Goal: Task Accomplishment & Management: Use online tool/utility

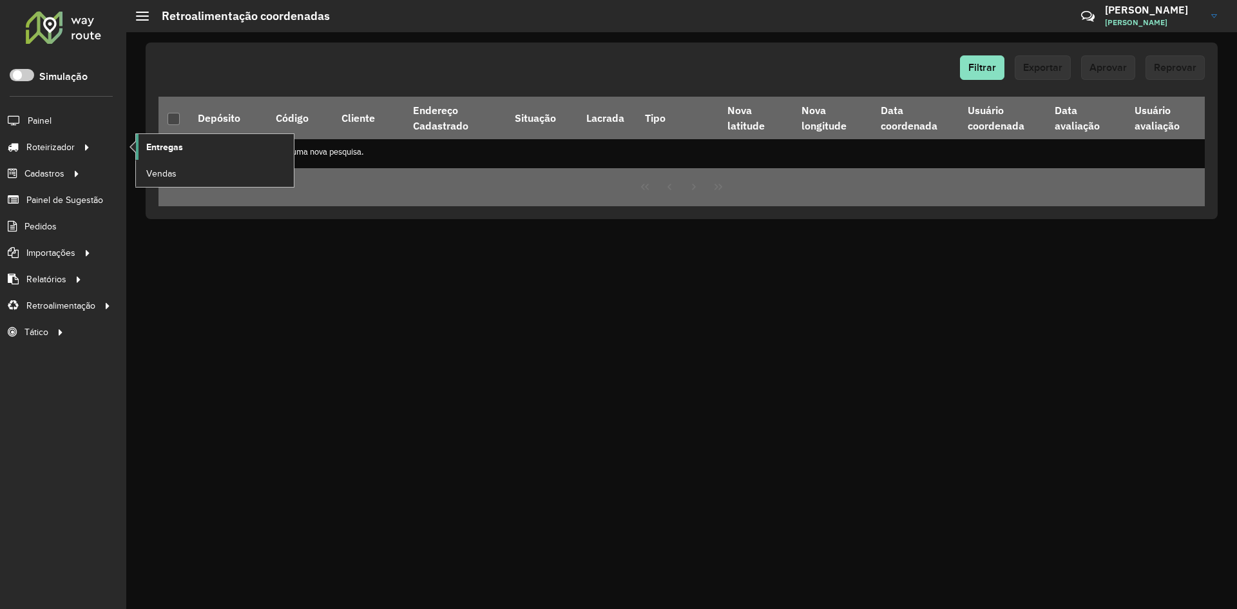
click at [177, 144] on span "Entregas" at bounding box center [164, 147] width 37 height 14
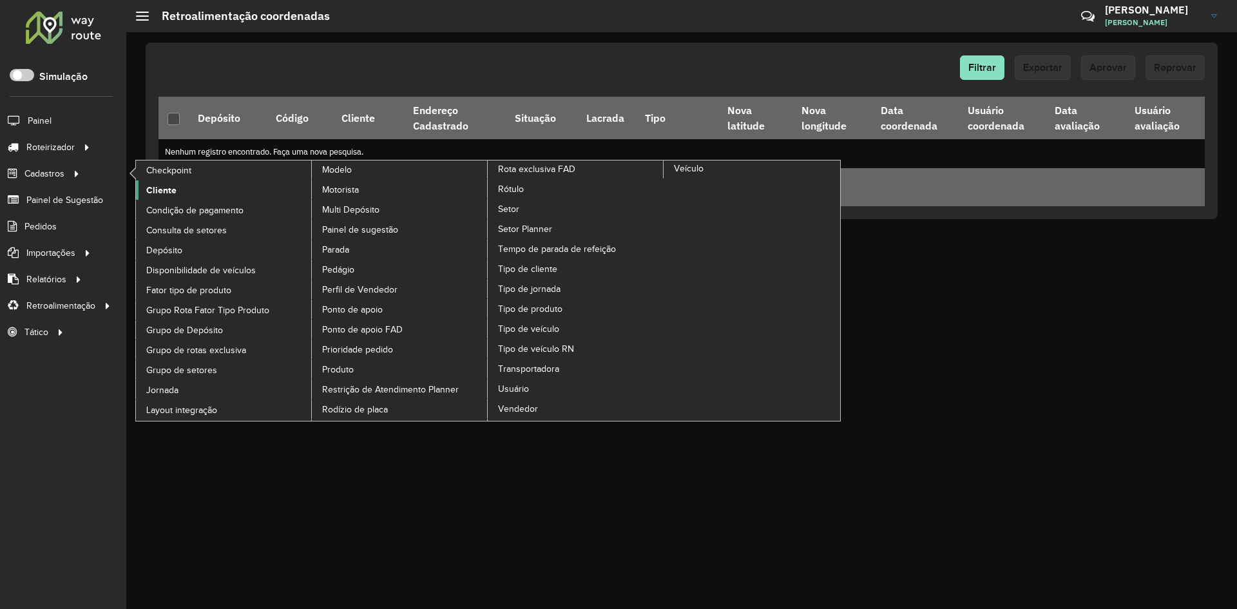
click at [158, 190] on span "Cliente" at bounding box center [161, 191] width 30 height 14
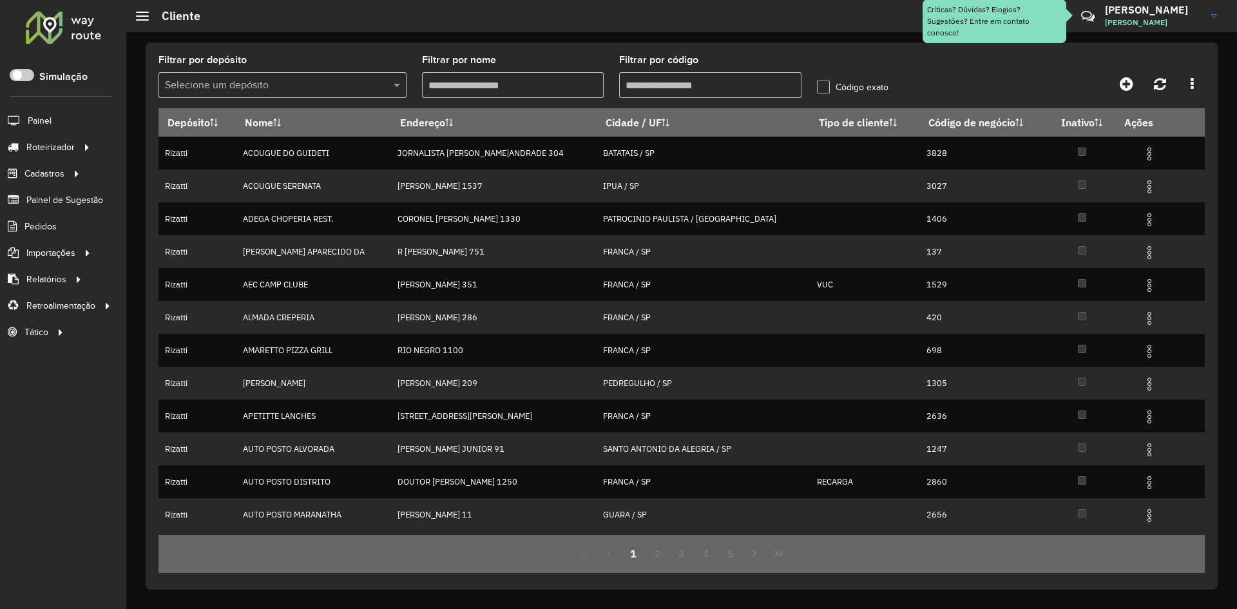
click at [675, 85] on input "Filtrar por código" at bounding box center [710, 85] width 182 height 26
type input "*****"
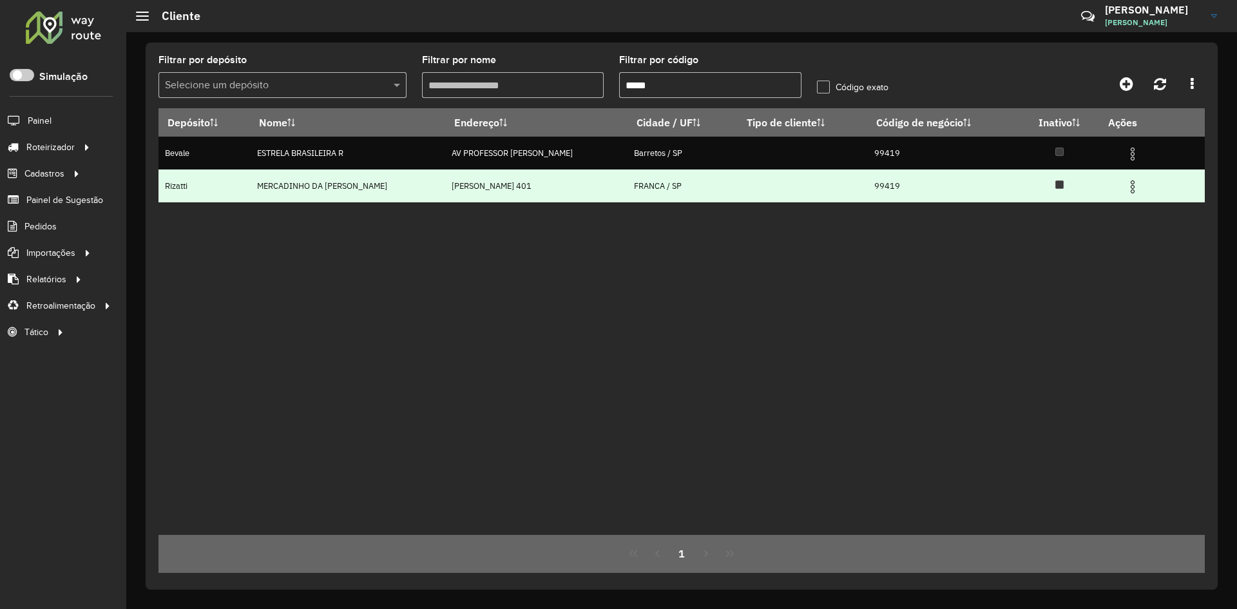
click at [1138, 184] on img at bounding box center [1132, 186] width 15 height 15
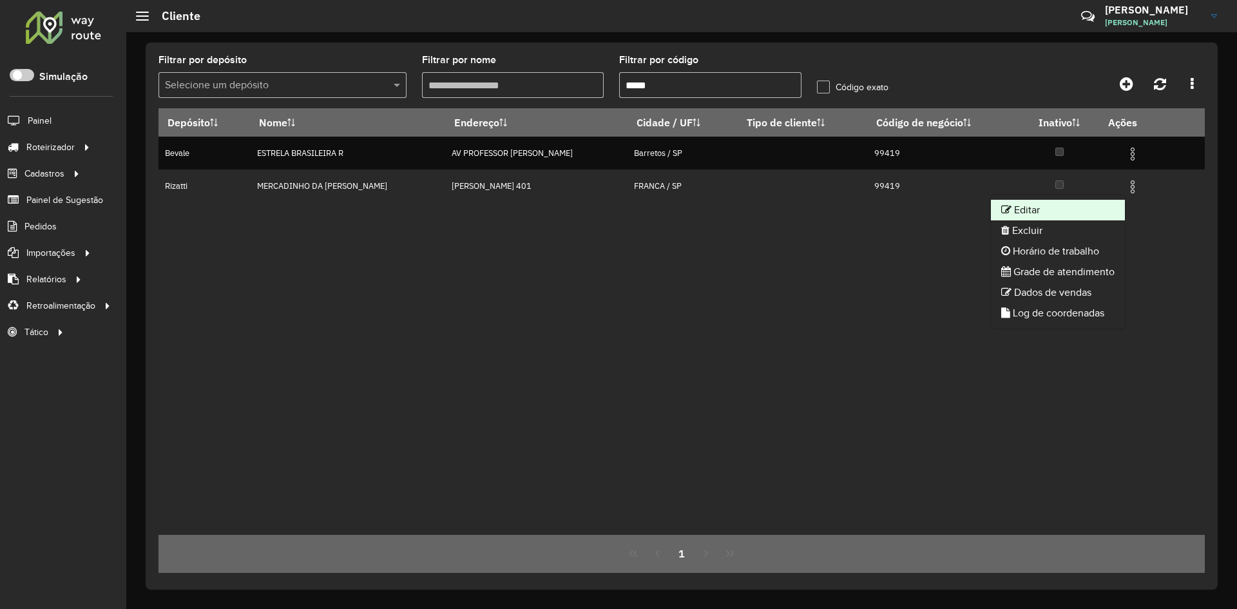
click at [1018, 215] on li "Editar" at bounding box center [1058, 210] width 134 height 21
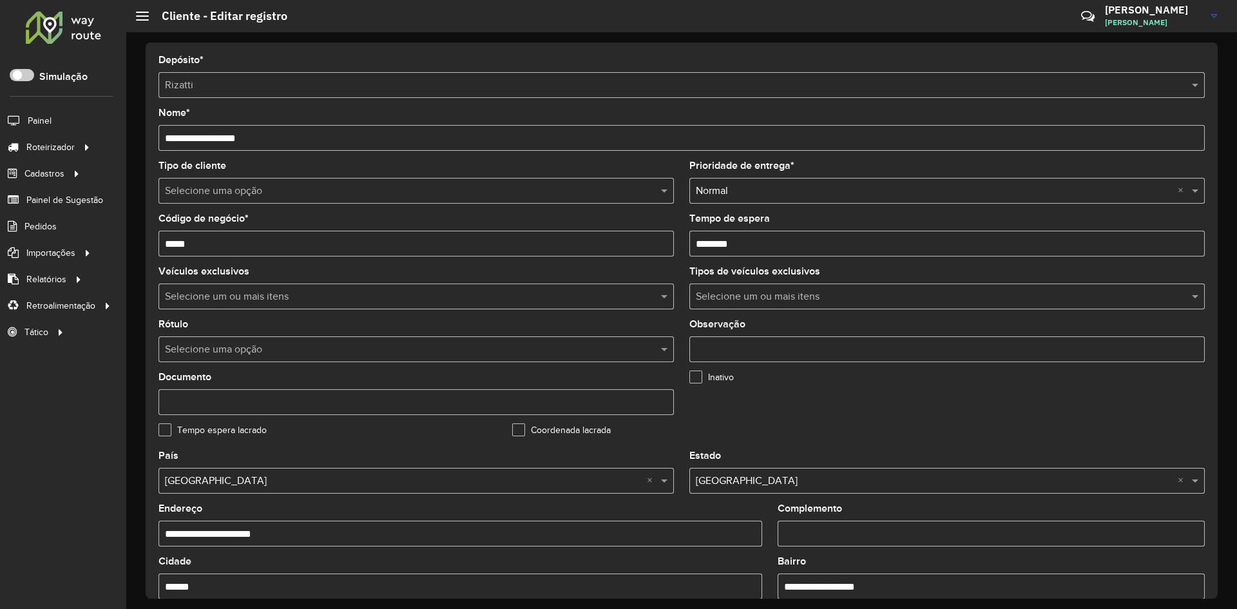
click at [307, 193] on input "text" at bounding box center [403, 191] width 477 height 15
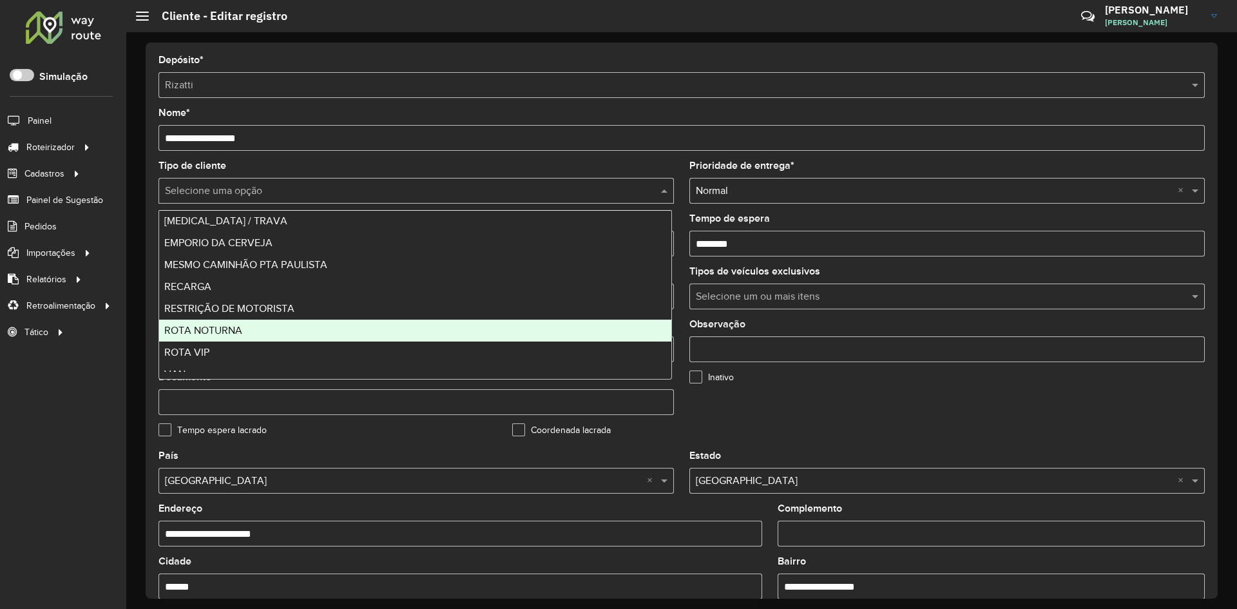
scroll to position [261, 0]
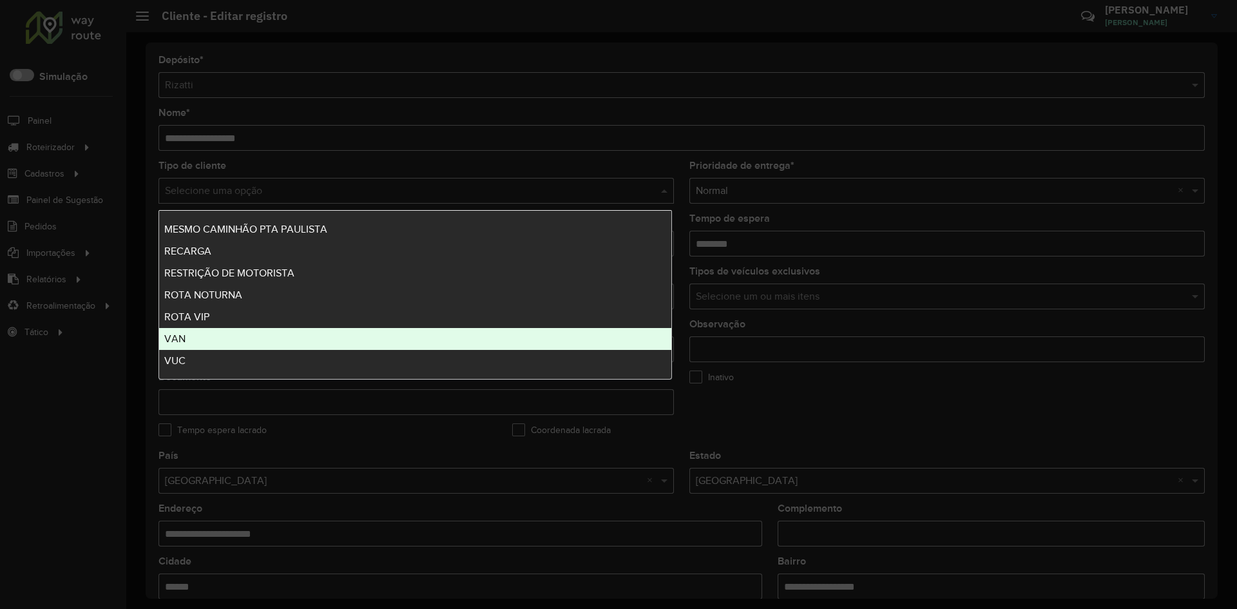
click at [204, 341] on div "VAN" at bounding box center [415, 339] width 512 height 22
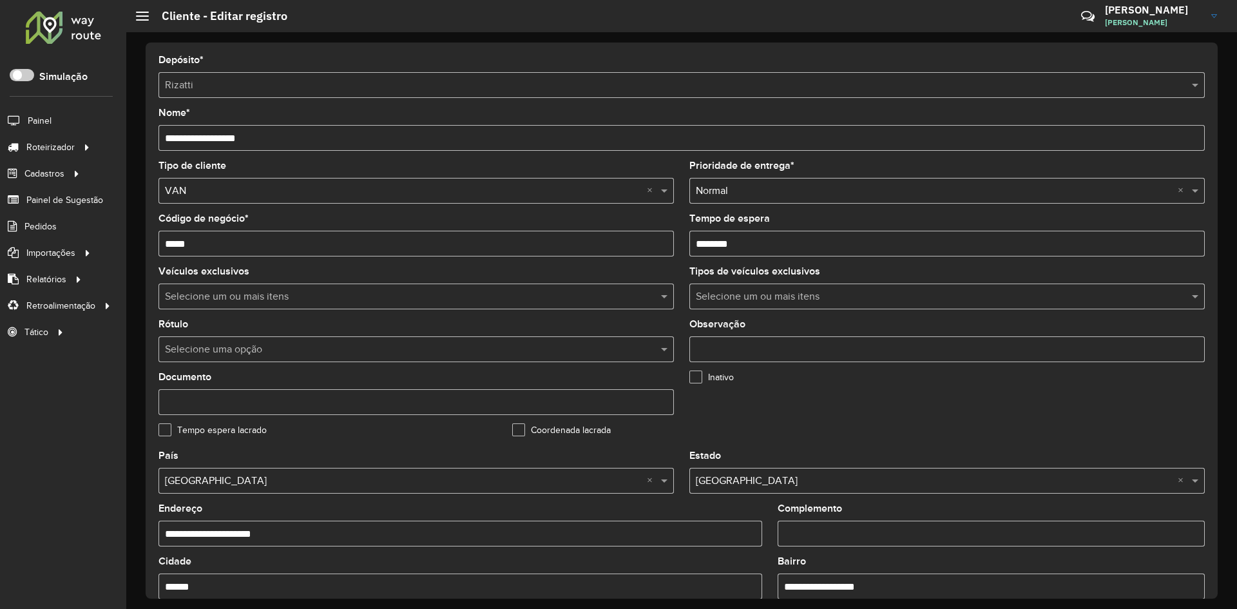
click at [758, 342] on input "Observação" at bounding box center [946, 349] width 515 height 26
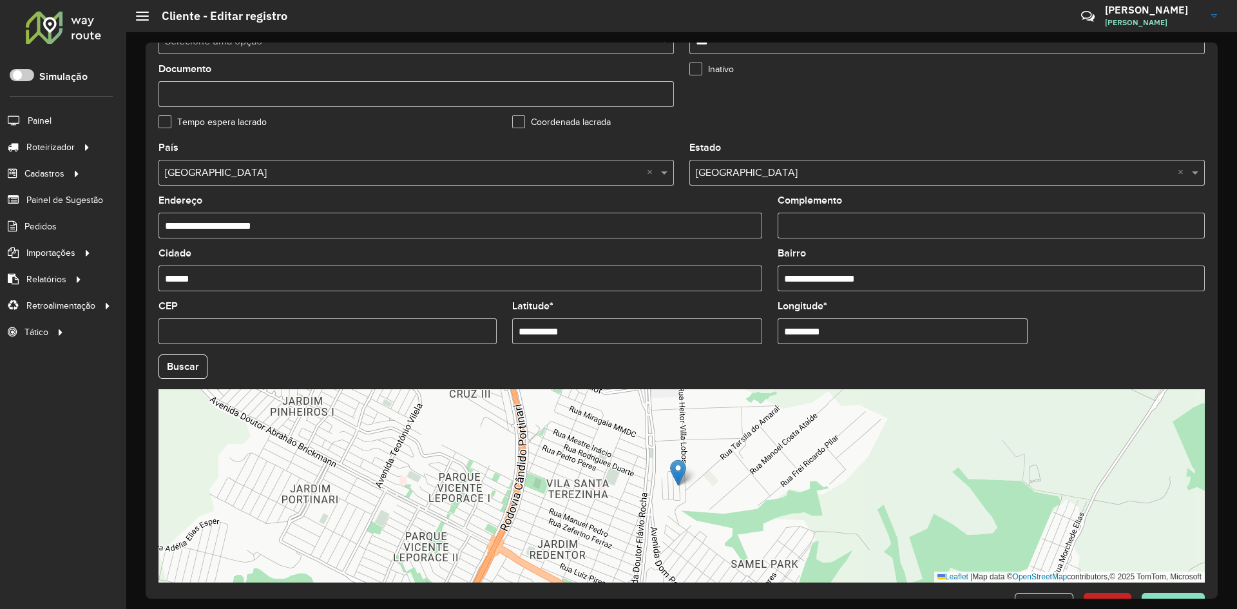
scroll to position [350, 0]
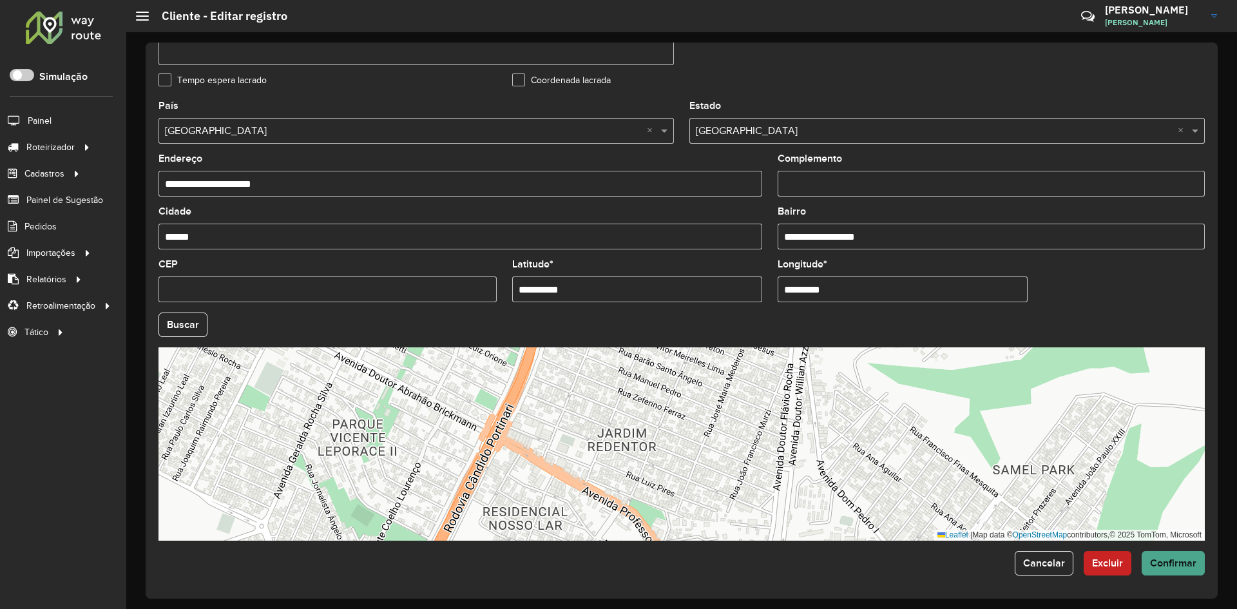
type input "***"
click at [1186, 564] on span "Confirmar" at bounding box center [1173, 562] width 46 height 11
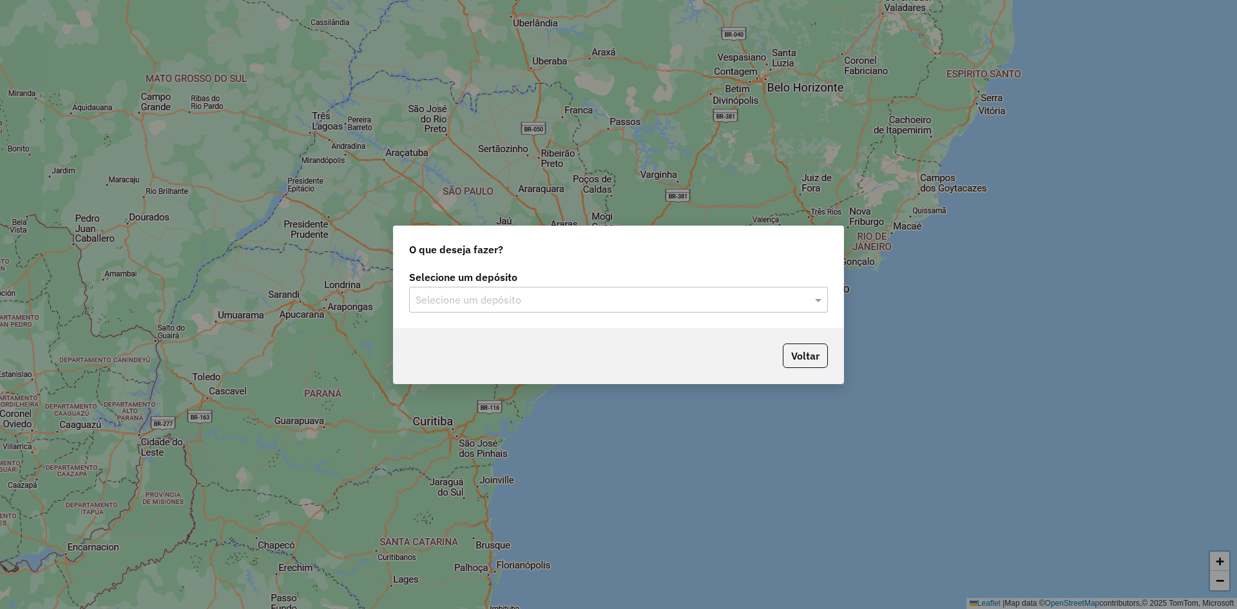
click at [509, 314] on div "Selecione um depósito Selecione um depósito" at bounding box center [619, 297] width 450 height 61
click at [496, 303] on input "text" at bounding box center [605, 299] width 380 height 15
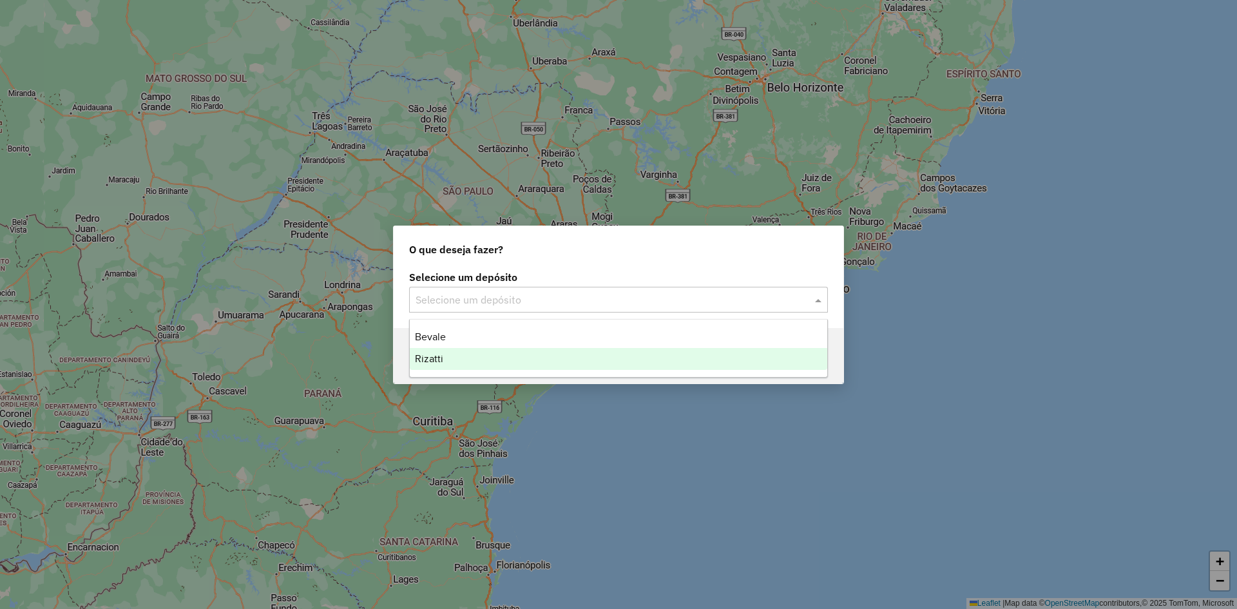
drag, startPoint x: 473, startPoint y: 358, endPoint x: 494, endPoint y: 356, distance: 20.7
click at [472, 358] on div "Rizatti" at bounding box center [618, 359] width 417 height 22
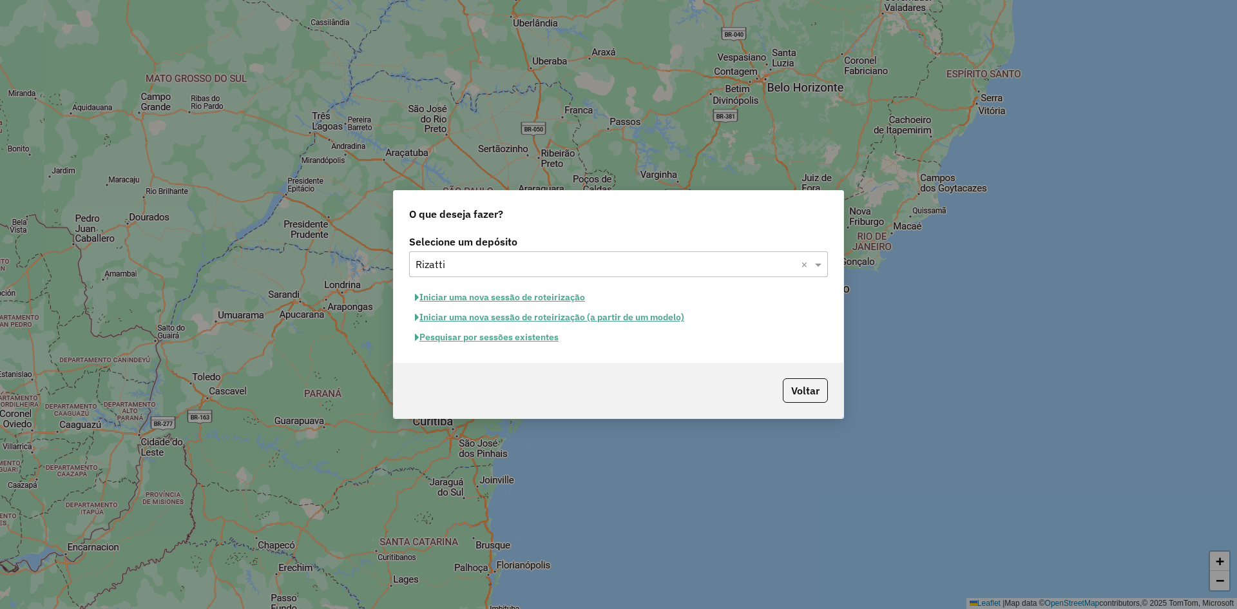
click at [521, 341] on button "Pesquisar por sessões existentes" at bounding box center [486, 337] width 155 height 20
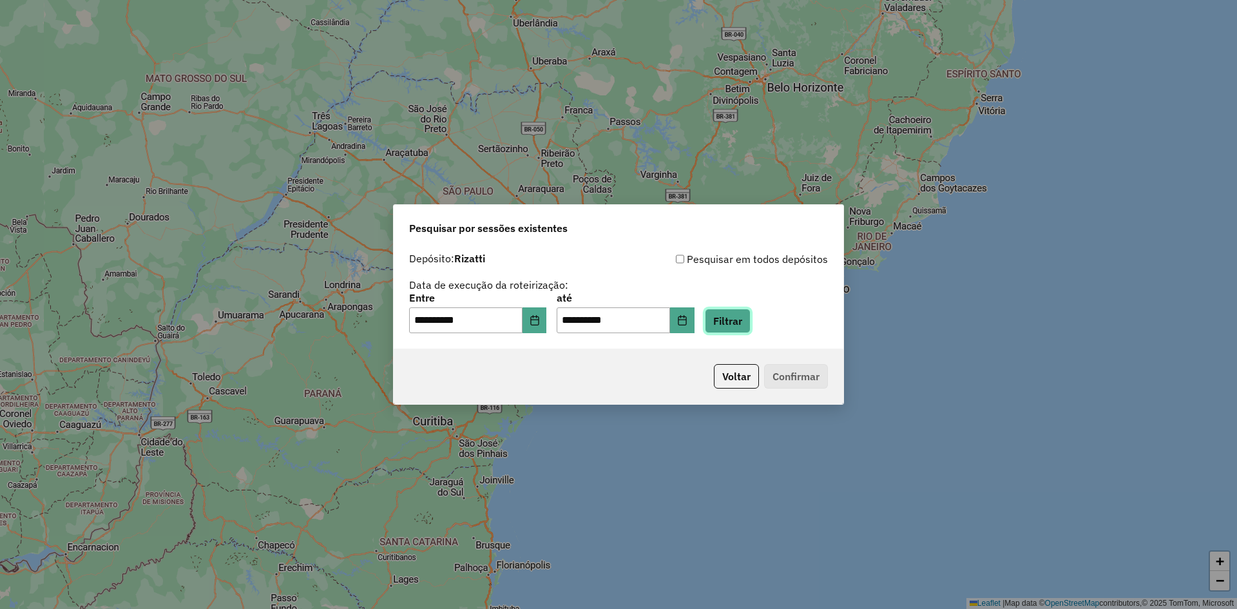
click at [744, 311] on button "Filtrar" at bounding box center [728, 321] width 46 height 24
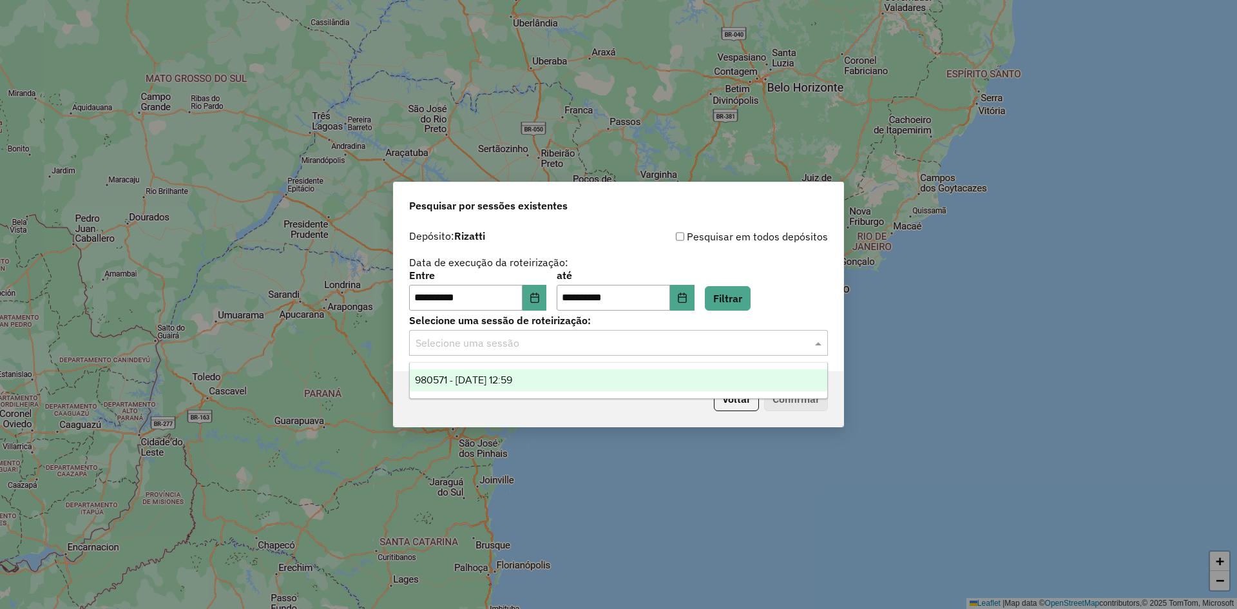
click at [748, 351] on div "Selecione uma sessão" at bounding box center [618, 343] width 419 height 26
click at [611, 396] on ng-dropdown-panel "980571 - 18/08/2025 12:59" at bounding box center [618, 380] width 419 height 37
click at [647, 378] on div "980571 - 18/08/2025 12:59" at bounding box center [618, 380] width 417 height 22
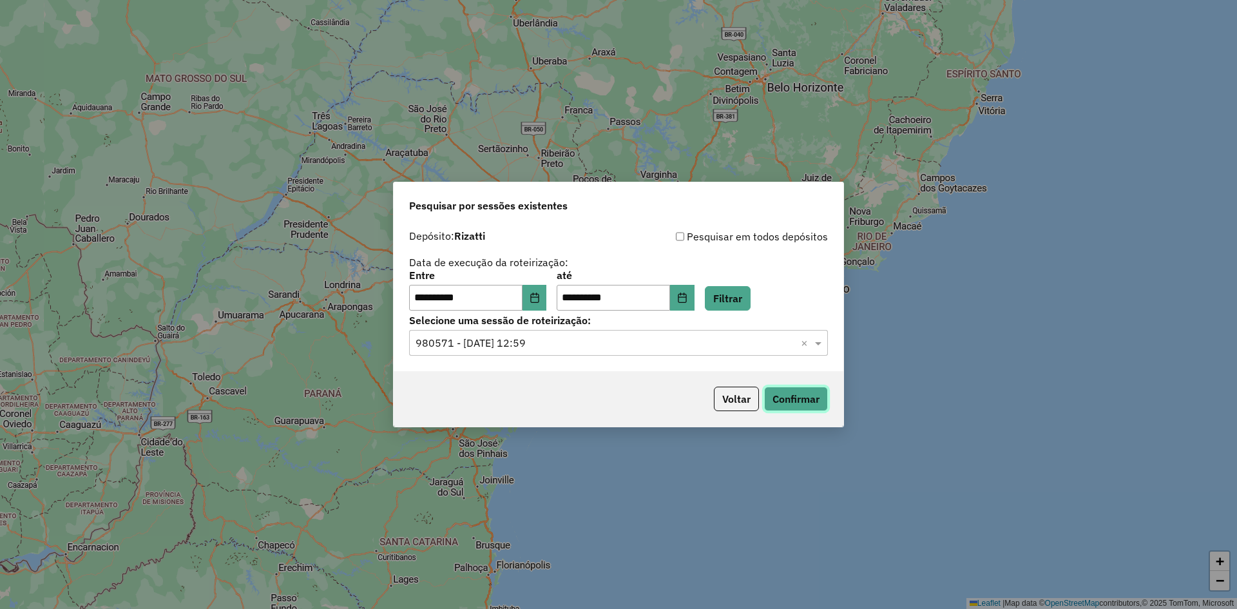
click at [784, 401] on button "Confirmar" at bounding box center [796, 398] width 64 height 24
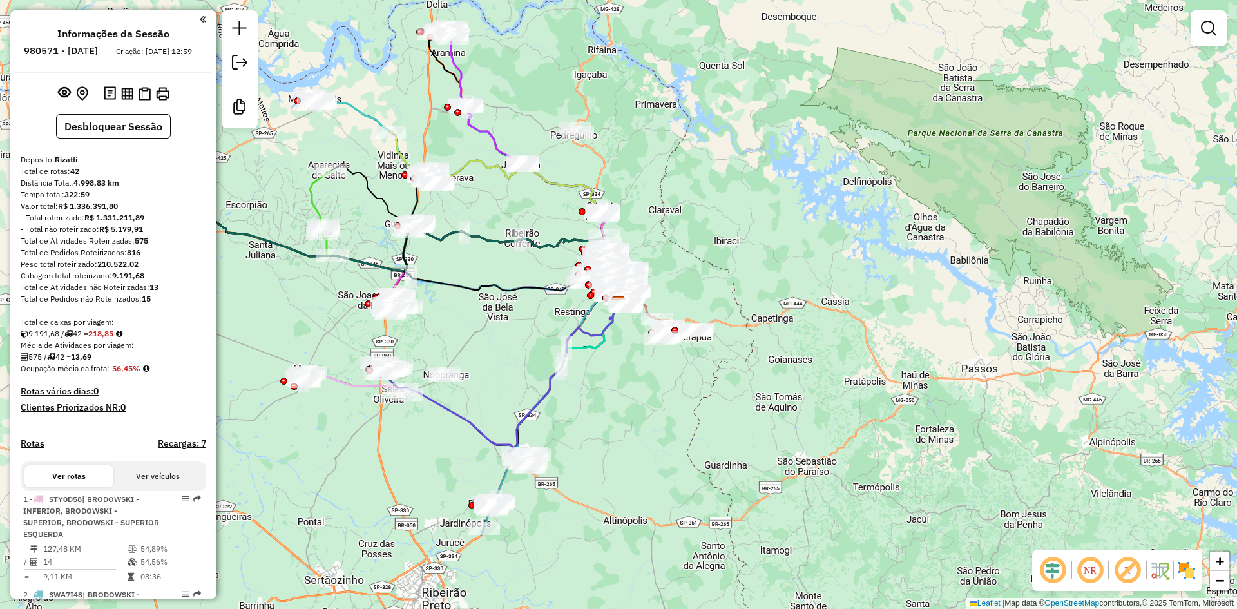
click at [1052, 569] on em at bounding box center [1052, 570] width 31 height 31
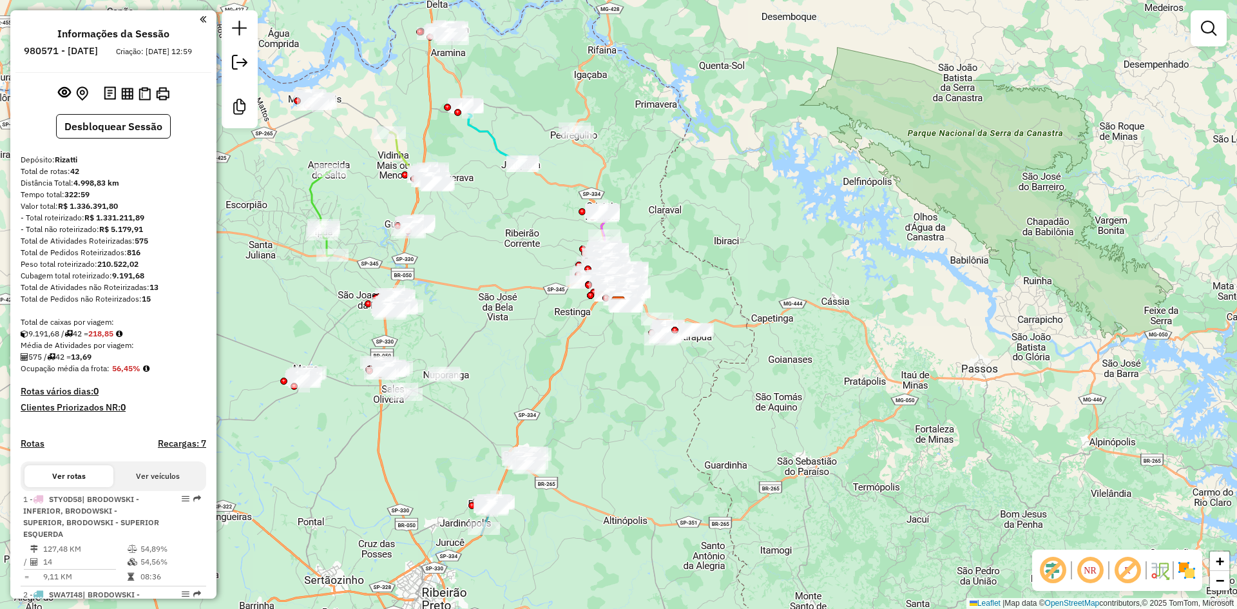
click at [1181, 573] on img at bounding box center [1186, 570] width 21 height 21
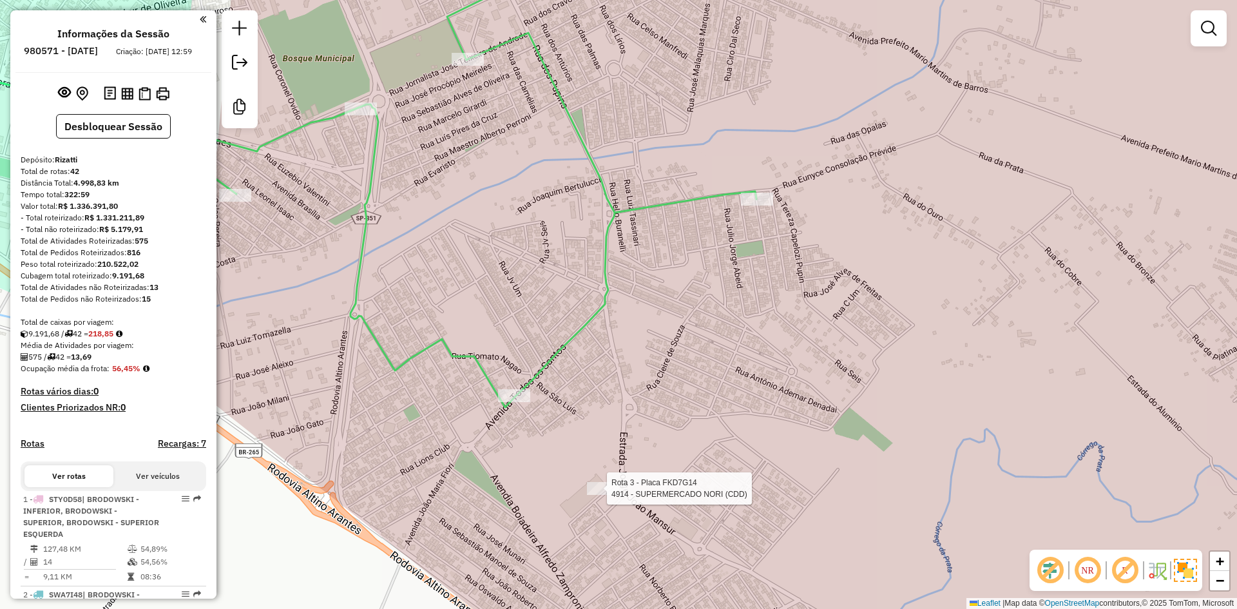
select select "**********"
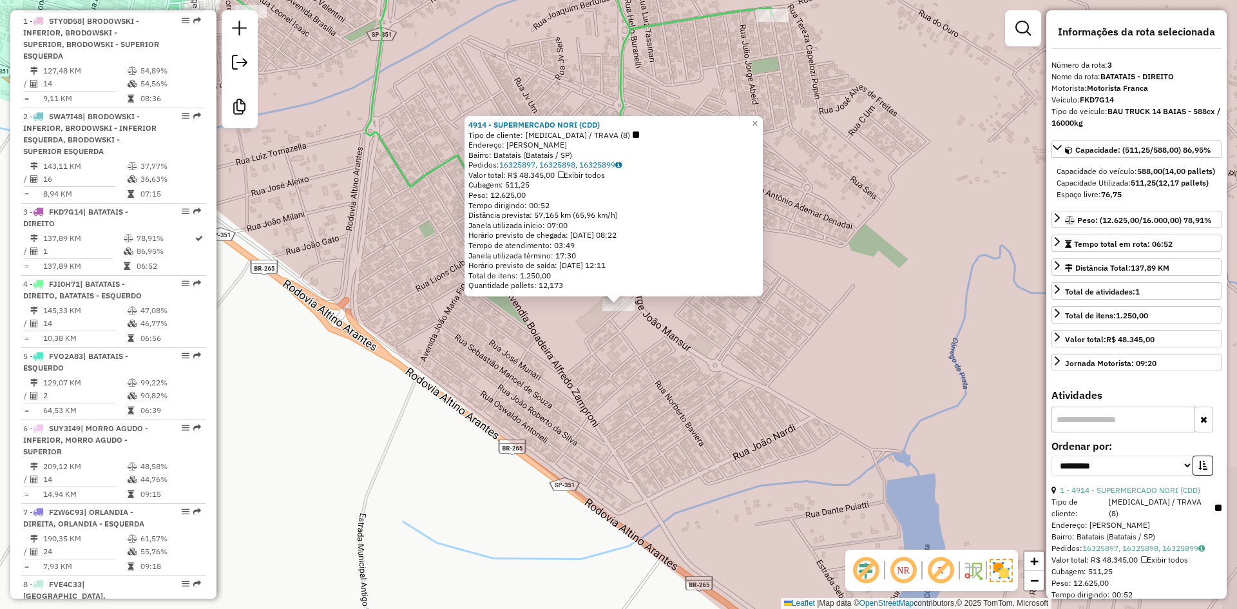
scroll to position [683, 0]
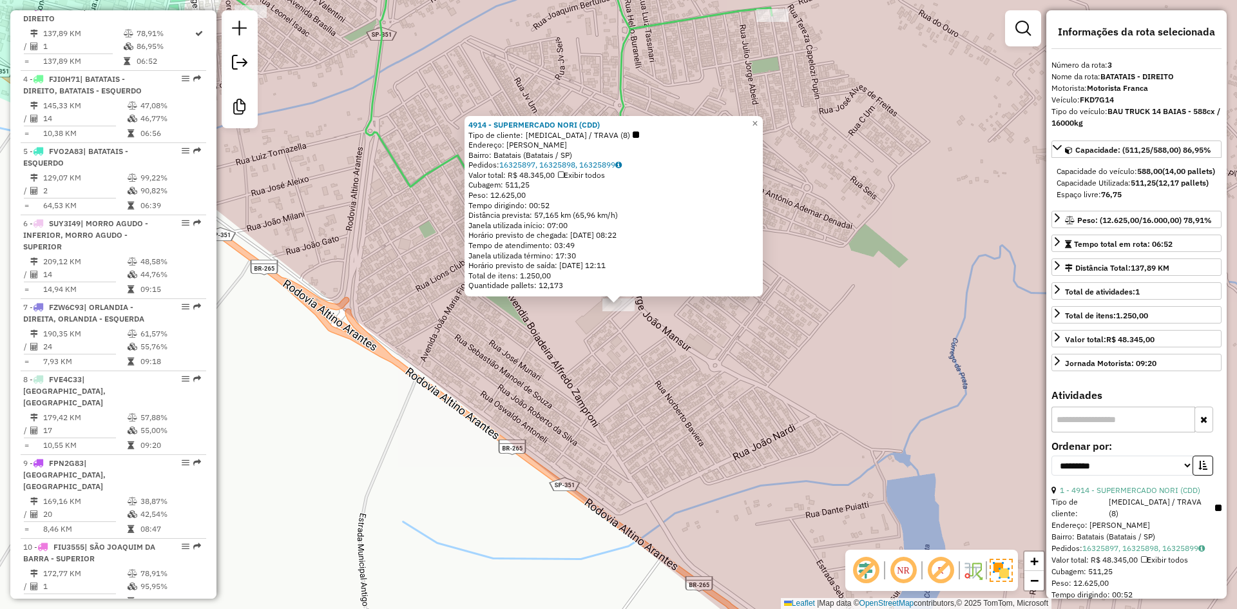
click at [808, 385] on div "4914 - SUPERMERCADO NORI (CDD) Tipo de cliente: [MEDICAL_DATA] / TRAVA (8) Ende…" at bounding box center [618, 304] width 1237 height 609
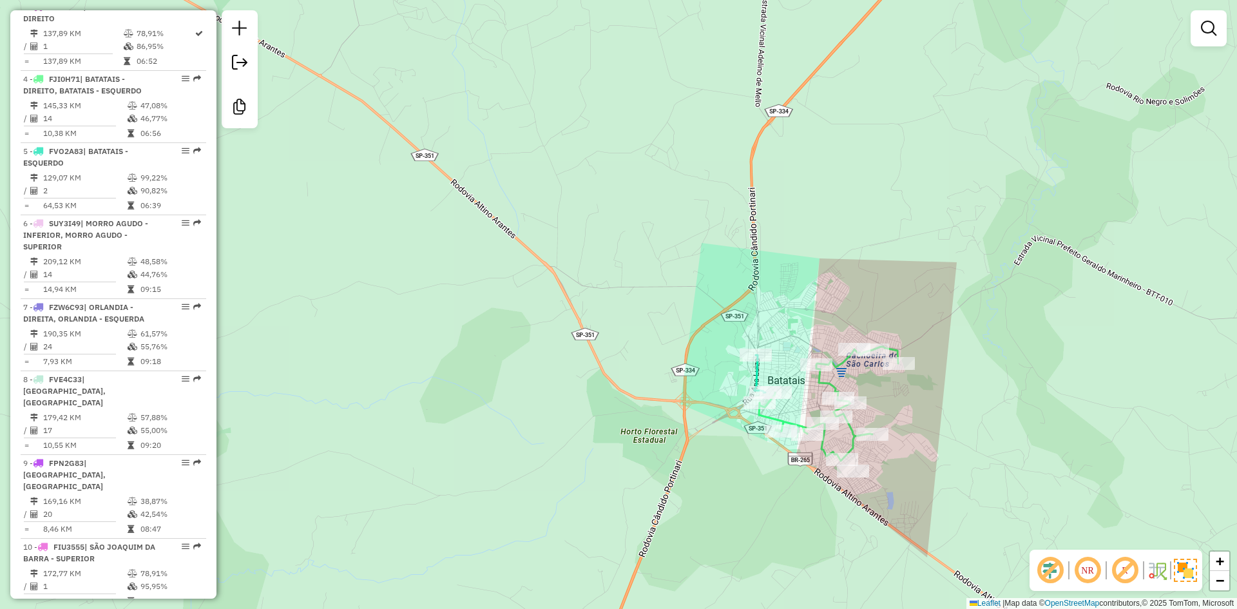
drag, startPoint x: 613, startPoint y: 343, endPoint x: 629, endPoint y: 364, distance: 26.2
click at [629, 364] on div "Janela de atendimento Grade de atendimento Capacidade Transportadoras Veículos …" at bounding box center [618, 304] width 1237 height 609
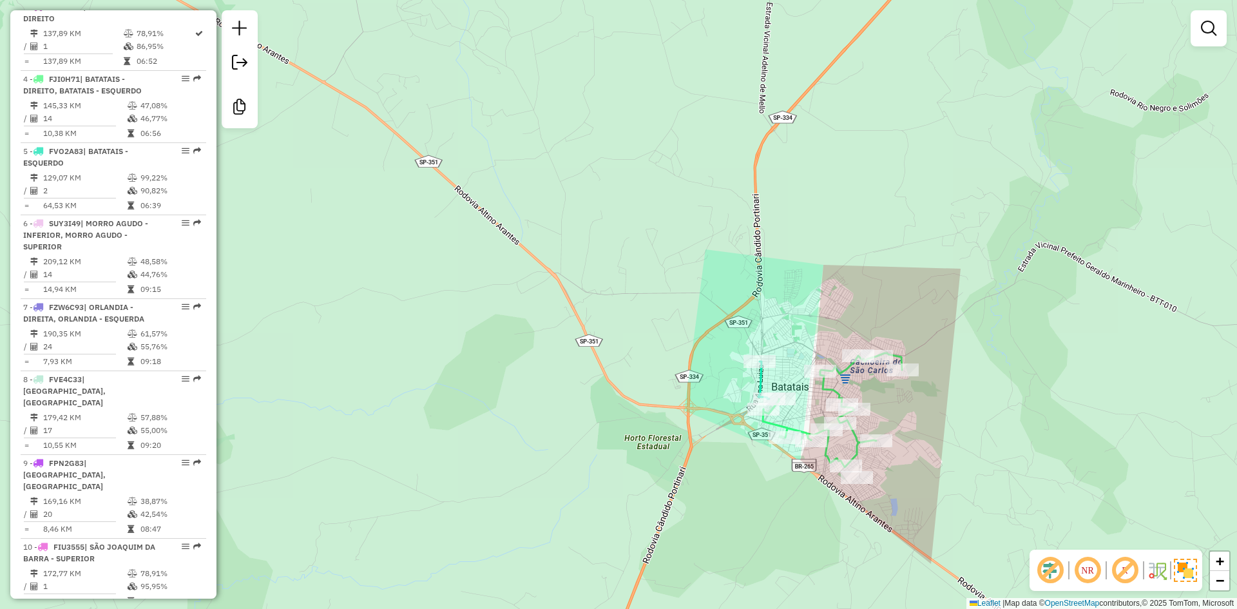
click at [760, 380] on icon at bounding box center [763, 379] width 11 height 37
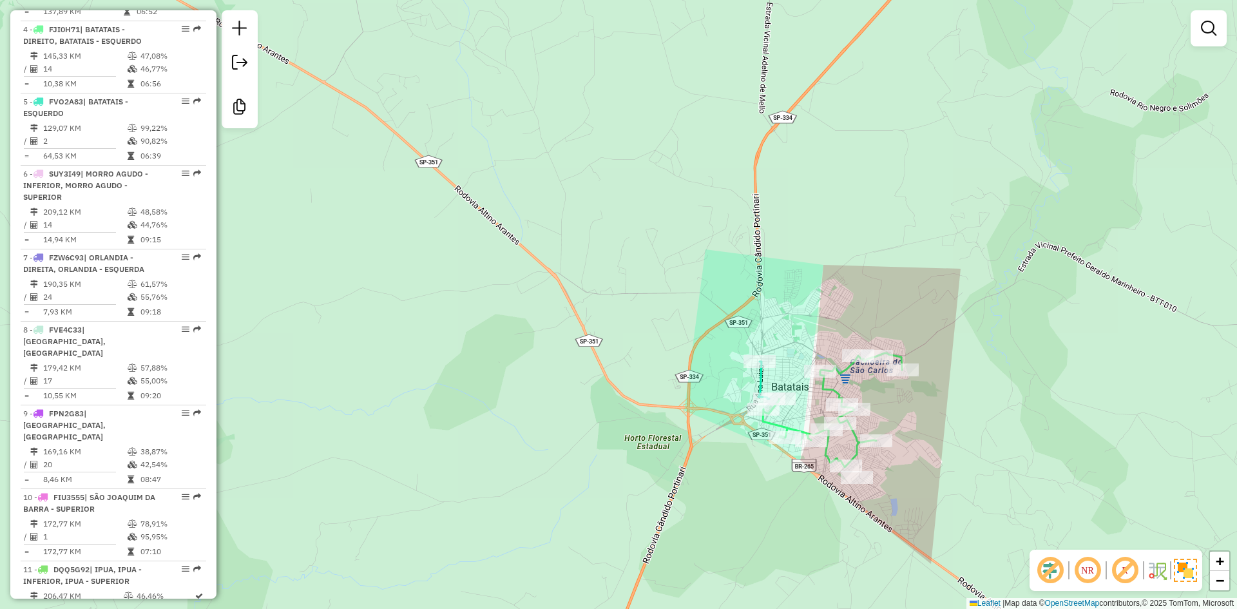
select select "**********"
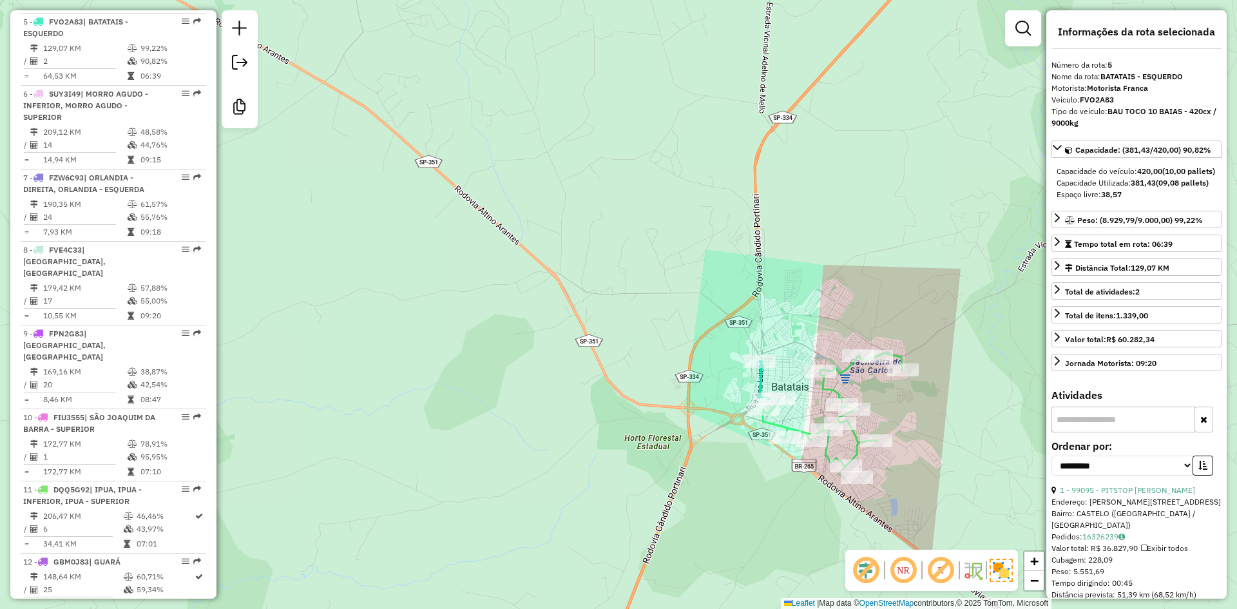
scroll to position [827, 0]
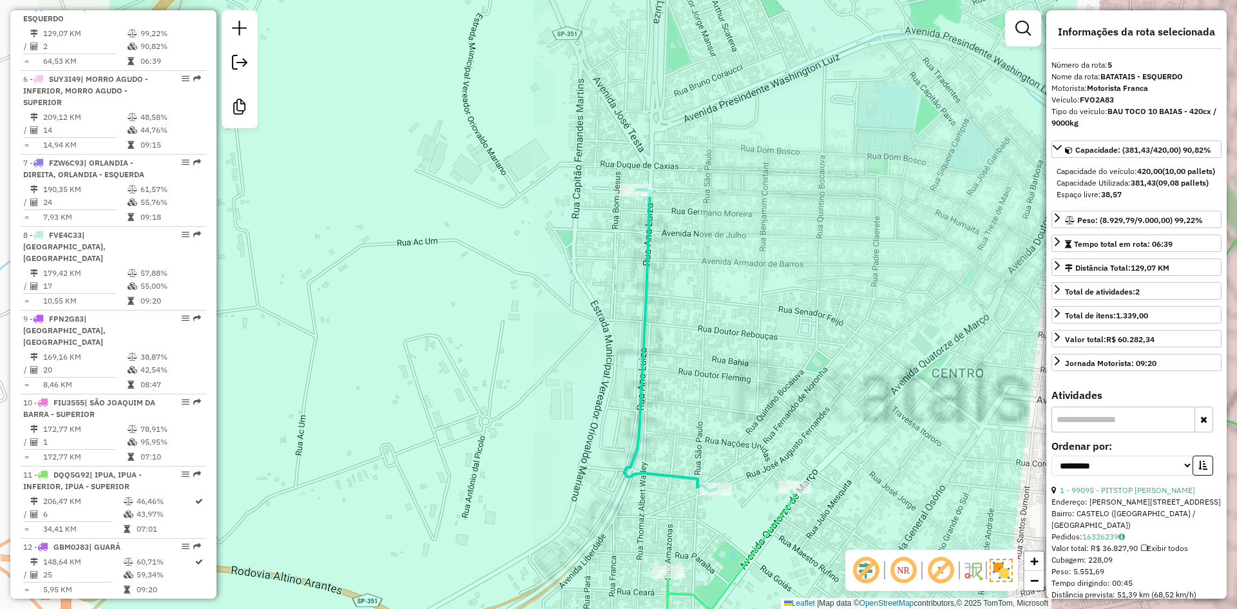
drag, startPoint x: 786, startPoint y: 374, endPoint x: 546, endPoint y: 257, distance: 267.0
click at [513, 225] on div "Janela de atendimento Grade de atendimento Capacidade Transportadoras Veículos …" at bounding box center [618, 304] width 1237 height 609
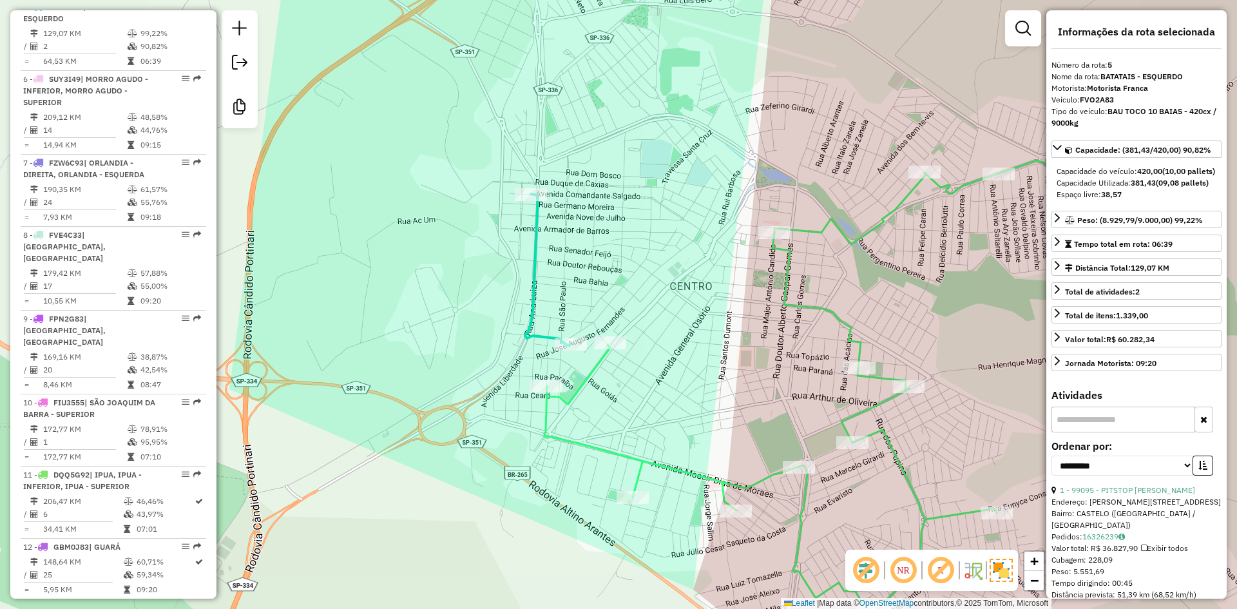
click at [594, 376] on icon at bounding box center [822, 388] width 556 height 456
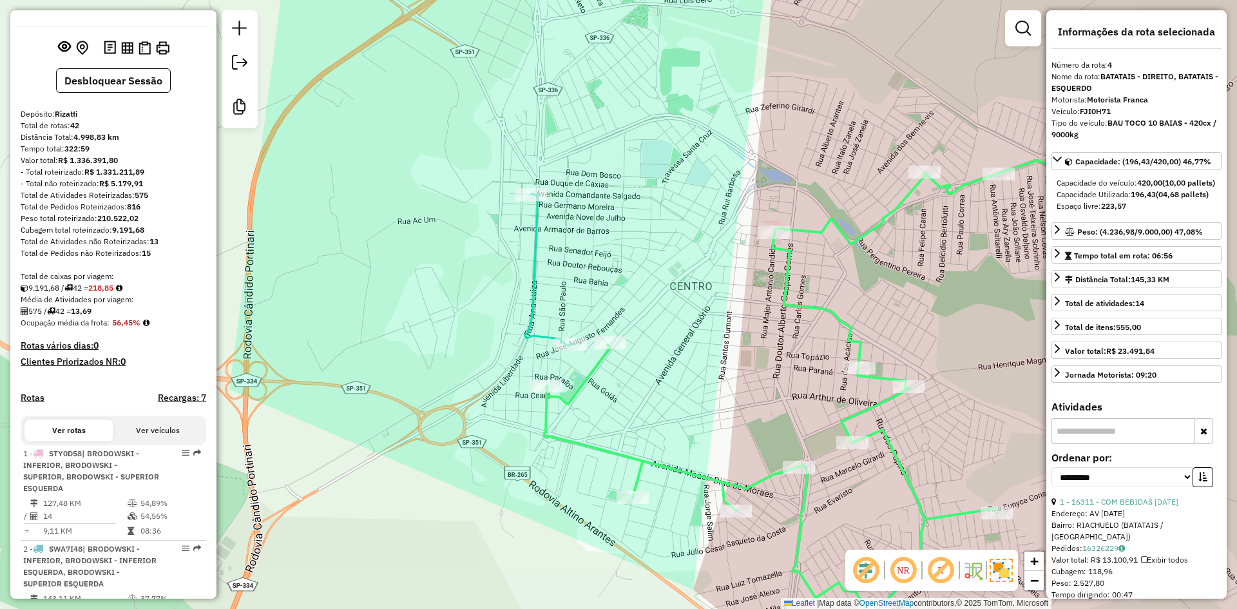
scroll to position [0, 0]
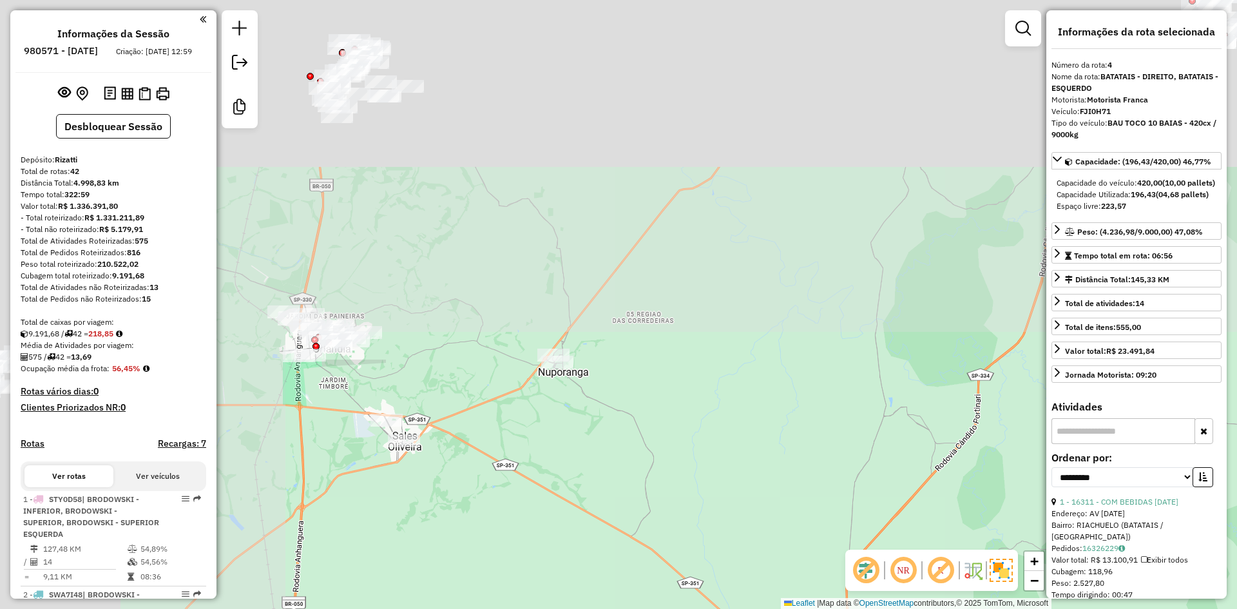
drag, startPoint x: 442, startPoint y: 305, endPoint x: 809, endPoint y: 643, distance: 499.1
click at [809, 608] on html "Aguarde... Pop-up bloqueado! Seu navegador bloqueou automáticamente a abertura …" at bounding box center [618, 304] width 1237 height 609
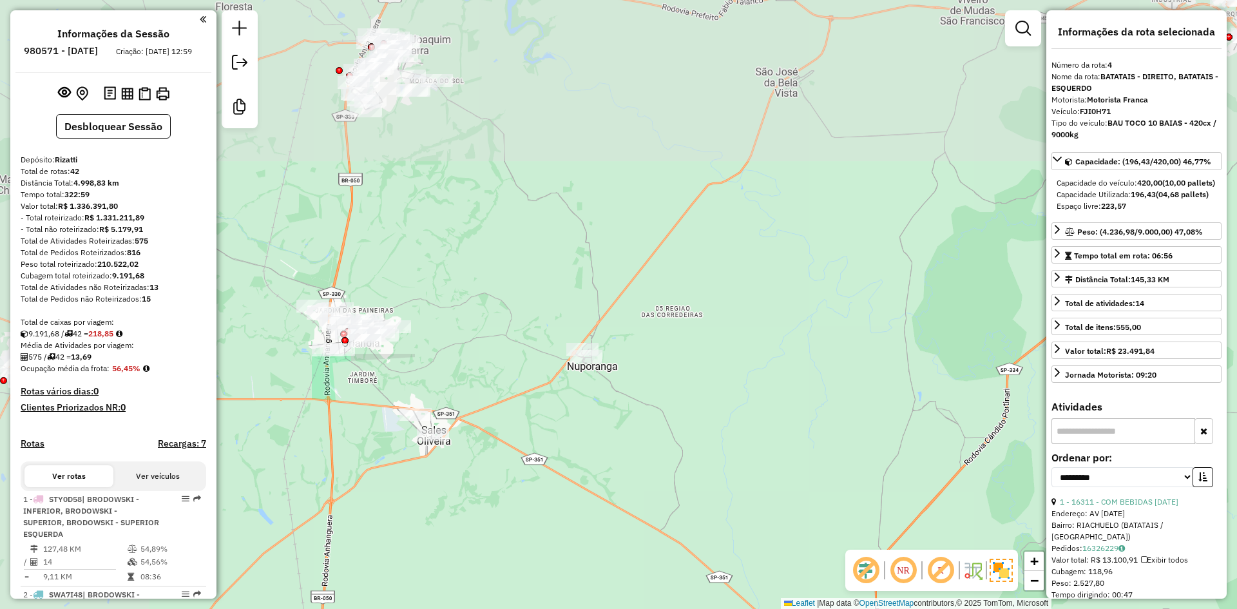
click at [593, 310] on div "Janela de atendimento Grade de atendimento Capacidade Transportadoras Veículos …" at bounding box center [618, 304] width 1237 height 609
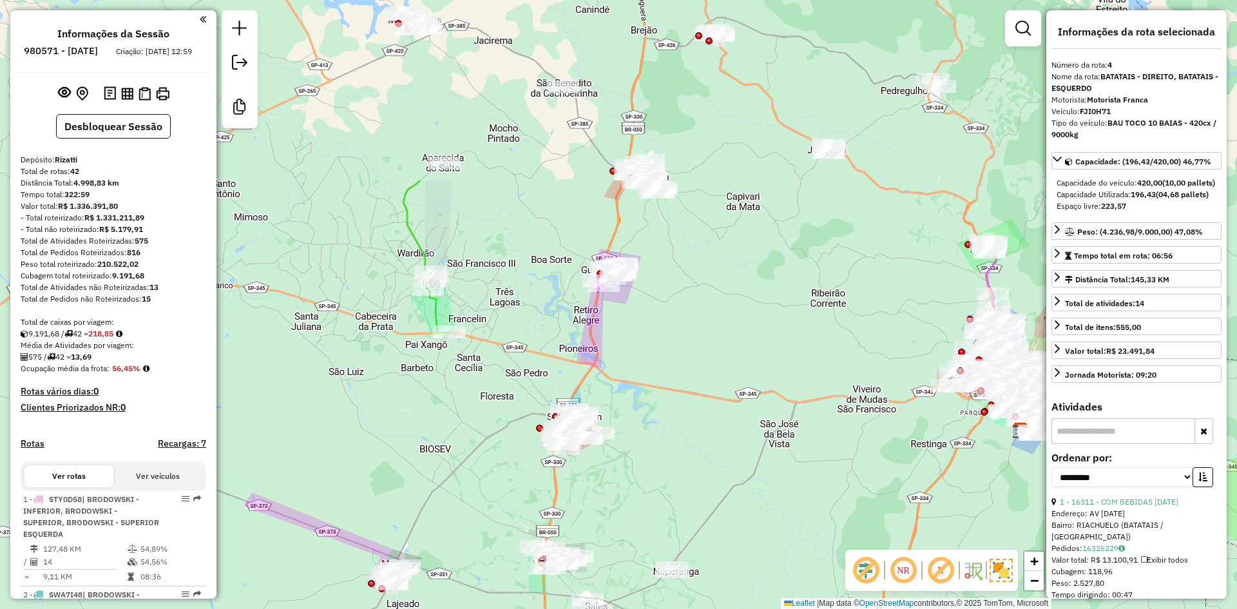
drag, startPoint x: 502, startPoint y: 287, endPoint x: 620, endPoint y: 419, distance: 176.6
click at [629, 453] on div "Janela de atendimento Grade de atendimento Capacidade Transportadoras Veículos …" at bounding box center [618, 304] width 1237 height 609
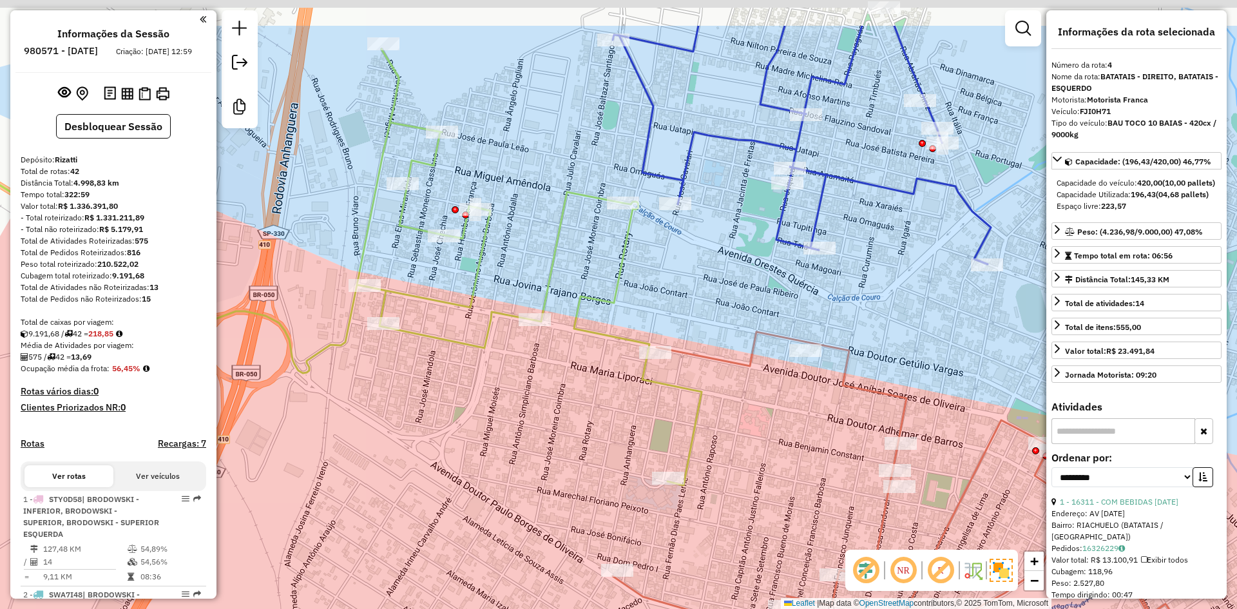
drag, startPoint x: 660, startPoint y: 247, endPoint x: 663, endPoint y: 224, distance: 23.5
click at [658, 256] on div "Janela de atendimento Grade de atendimento Capacidade Transportadoras Veículos …" at bounding box center [618, 304] width 1237 height 609
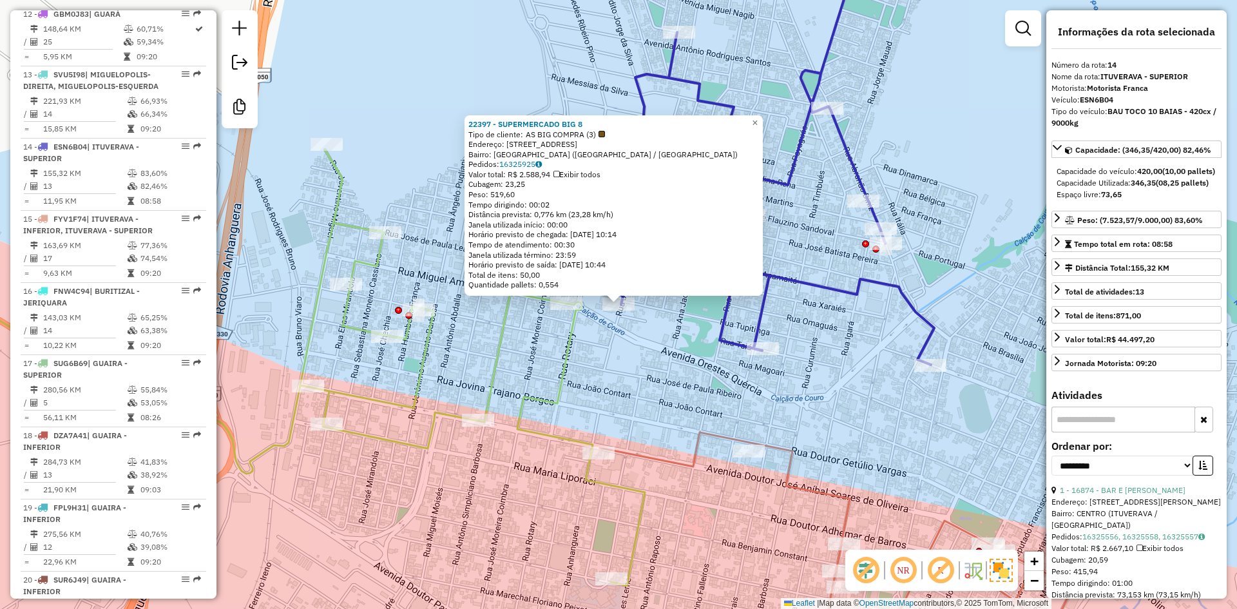
scroll to position [1511, 0]
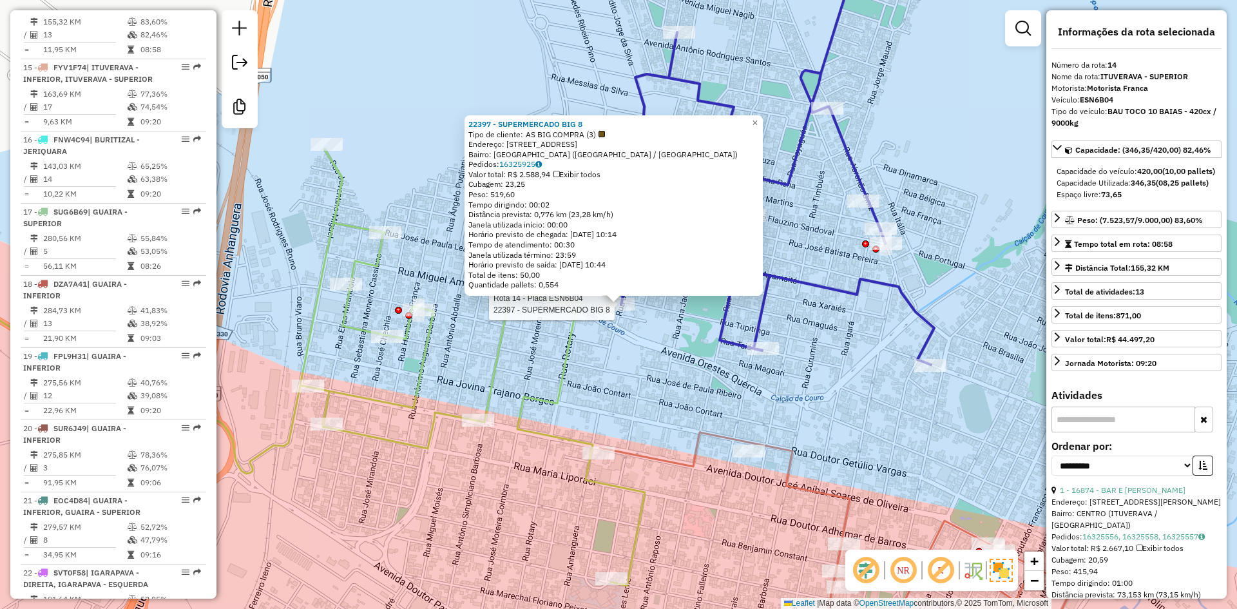
click at [423, 141] on div "Rota 14 - Placa ESN6B04 22397 - SUPERMERCADO BIG 8 Rota 23 - Placa GEF4B41 6344…" at bounding box center [618, 304] width 1237 height 609
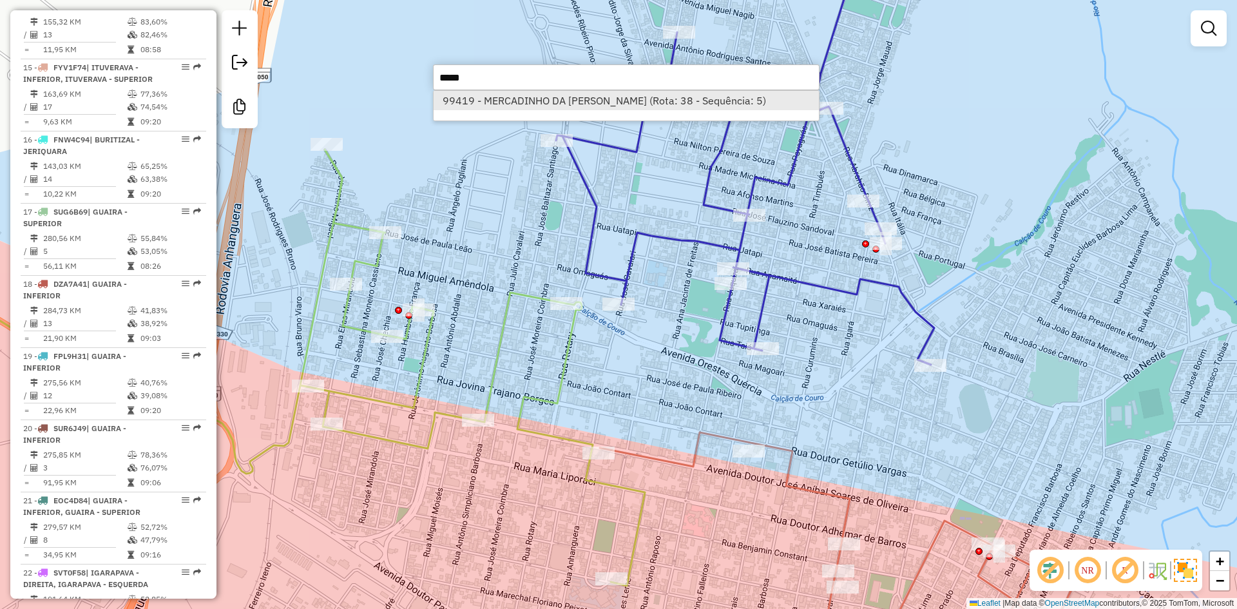
type input "*****"
click at [508, 101] on li "99419 - MERCADINHO DA [PERSON_NAME] (Rota: 38 - Sequência: 5)" at bounding box center [625, 100] width 385 height 19
select select "**********"
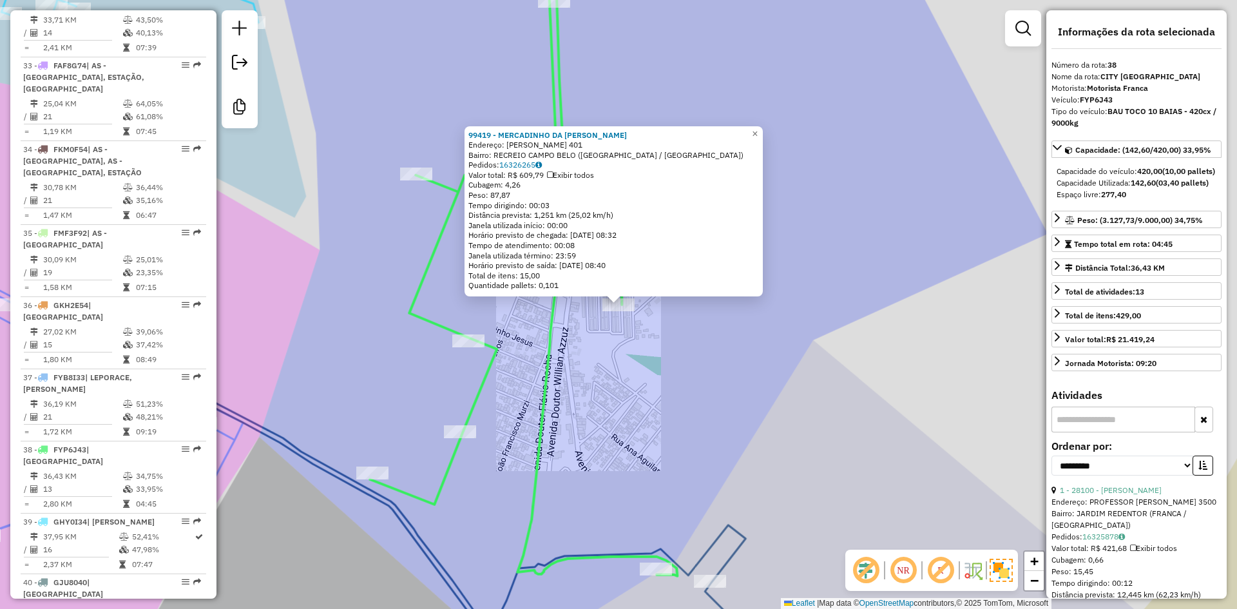
scroll to position [3277, 0]
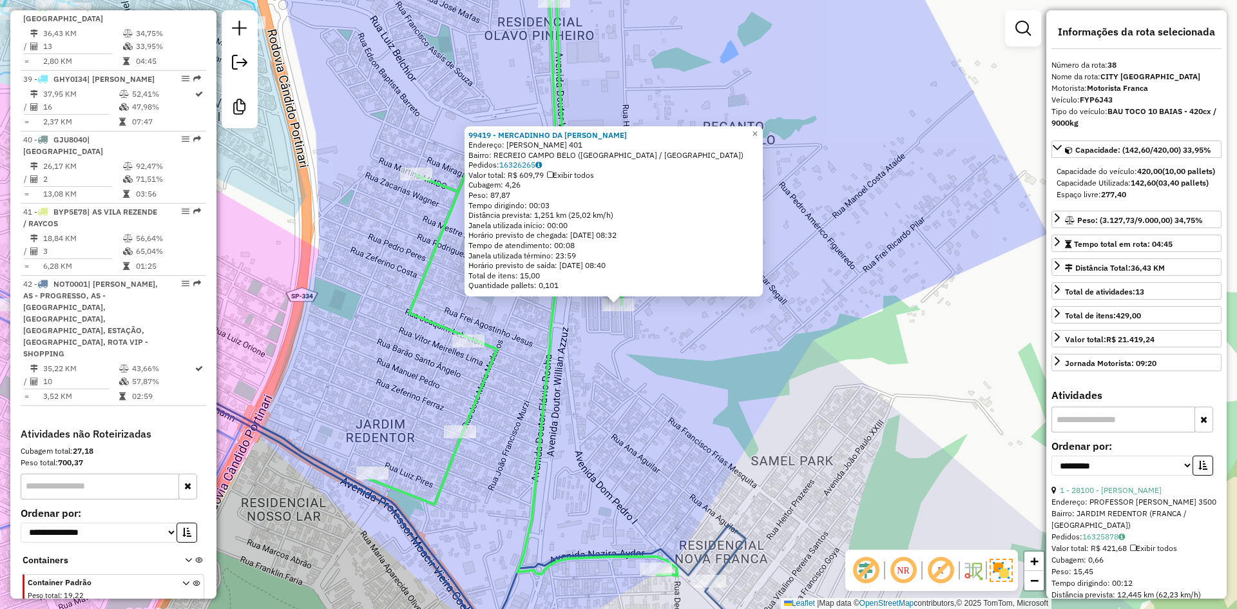
click at [676, 366] on div "99419 - MERCADINHO DA [PERSON_NAME]: [PERSON_NAME] LOBOS 401 Bairro: RECREIO CA…" at bounding box center [618, 304] width 1237 height 609
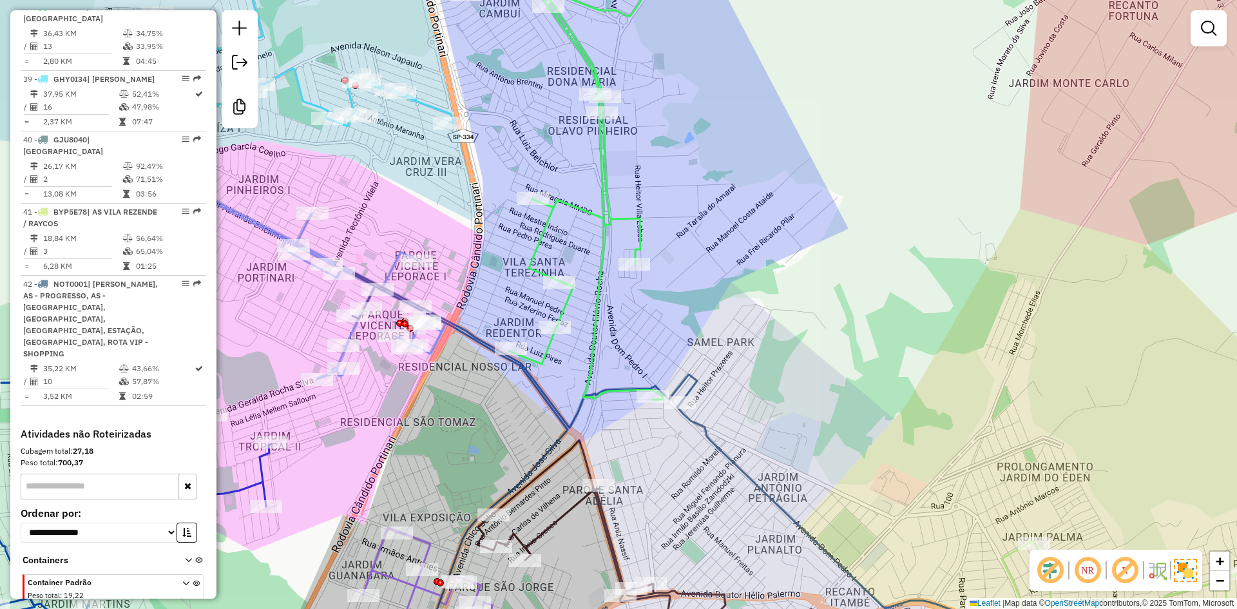
click at [604, 218] on icon at bounding box center [563, 169] width 199 height 460
select select "**********"
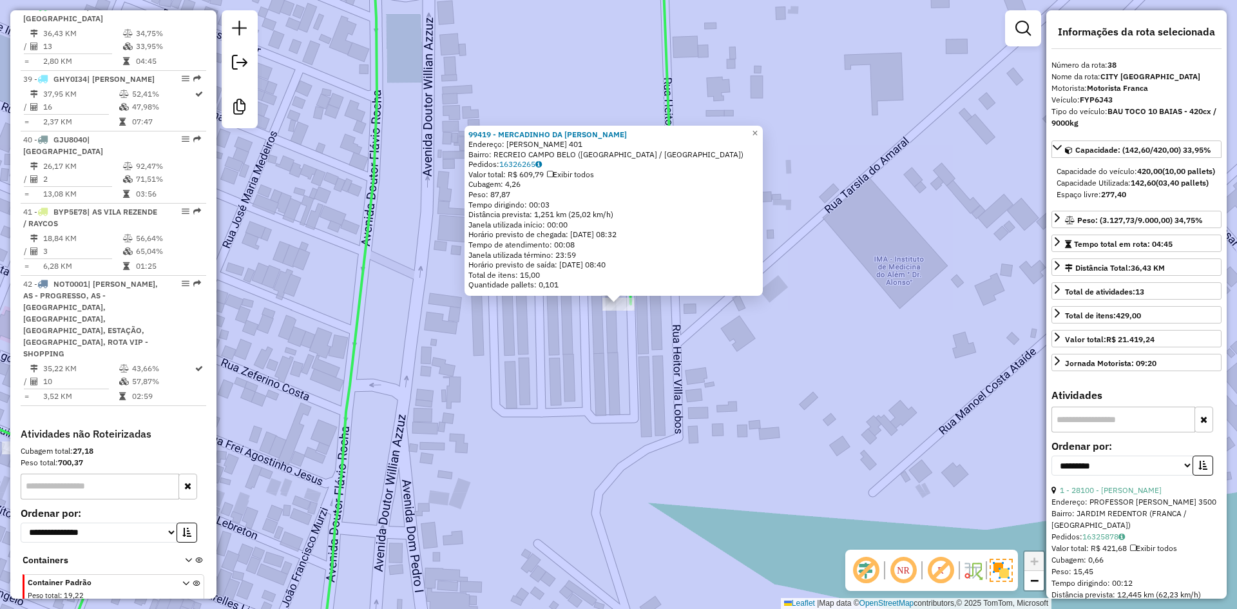
click at [522, 185] on div "Cubagem: 4,26" at bounding box center [613, 184] width 290 height 10
click at [549, 189] on div "Cubagem: 4,26" at bounding box center [613, 184] width 290 height 10
drag, startPoint x: 416, startPoint y: 326, endPoint x: 436, endPoint y: 328, distance: 20.1
click at [417, 327] on div "99419 - MERCADINHO DA [PERSON_NAME]: [PERSON_NAME] LOBOS 401 Bairro: RECREIO CA…" at bounding box center [618, 304] width 1237 height 609
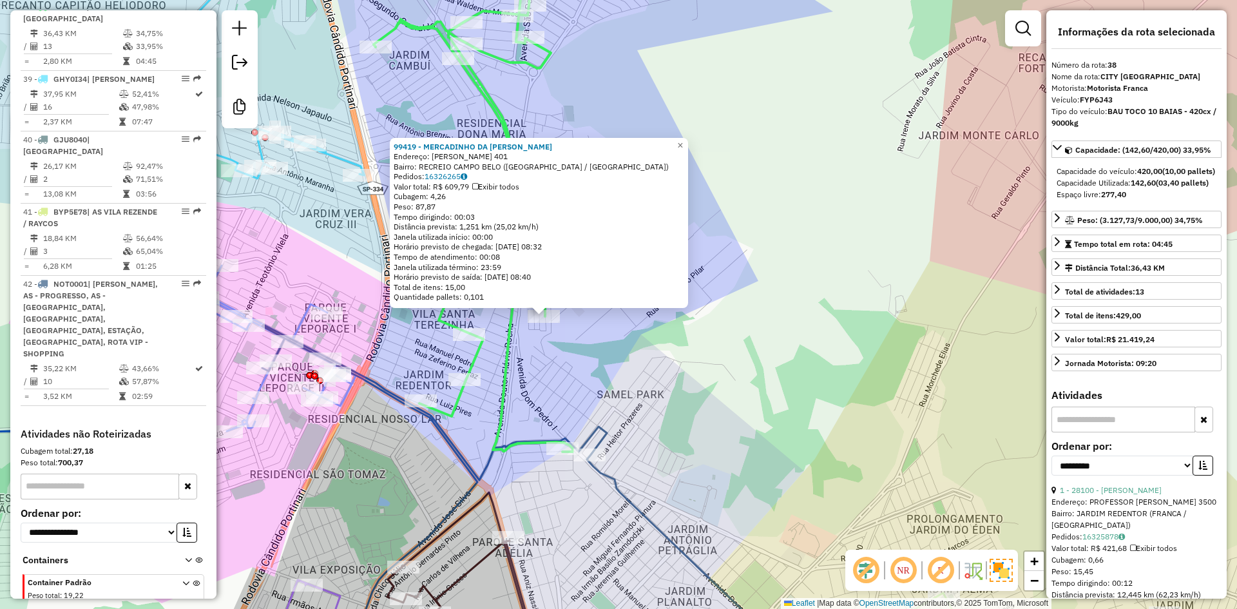
click at [553, 409] on div "99419 - MERCADINHO DA [PERSON_NAME]: [PERSON_NAME] LOBOS 401 Bairro: RECREIO CA…" at bounding box center [618, 304] width 1237 height 609
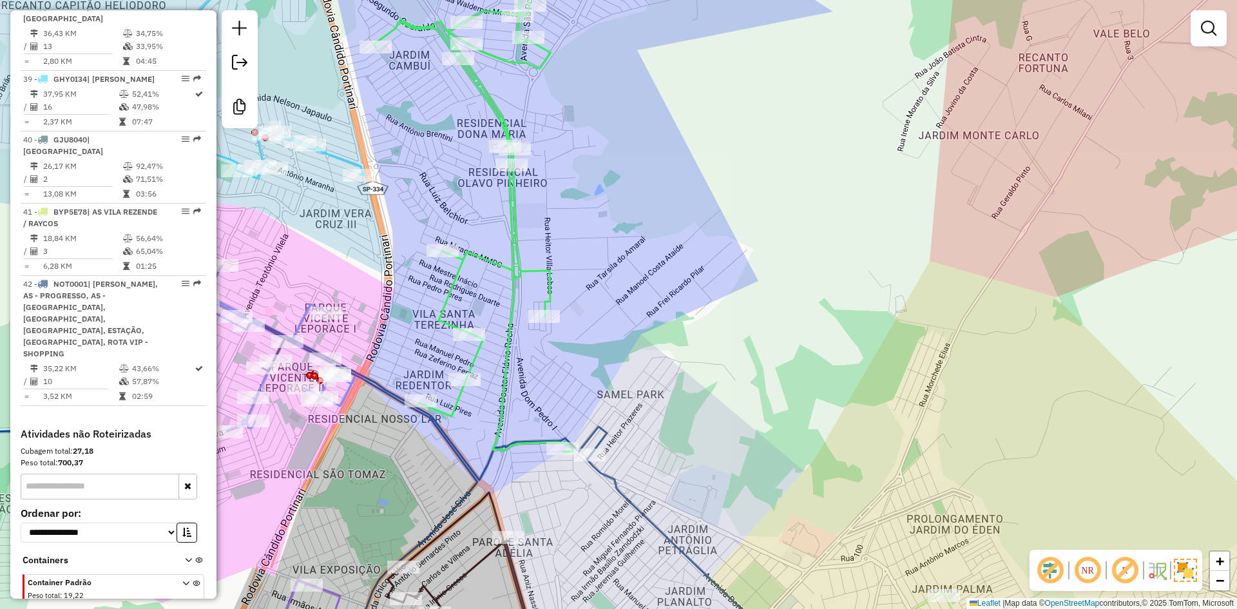
click at [643, 205] on div "Janela de atendimento Grade de atendimento Capacidade Transportadoras Veículos …" at bounding box center [618, 304] width 1237 height 609
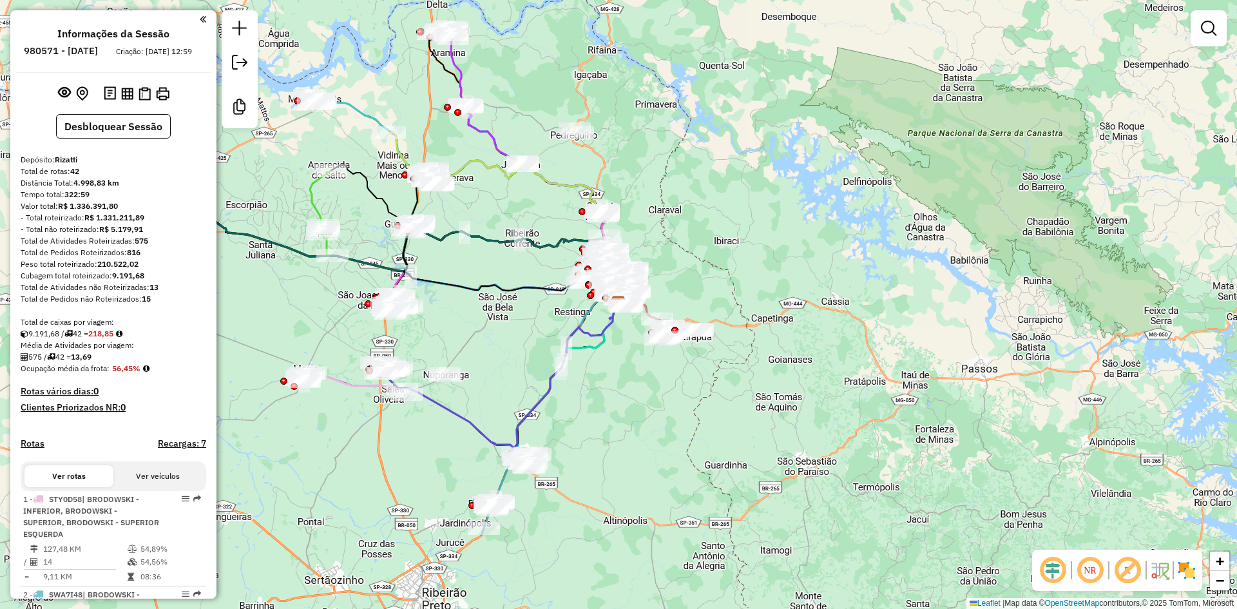
click at [1055, 574] on em at bounding box center [1052, 570] width 31 height 31
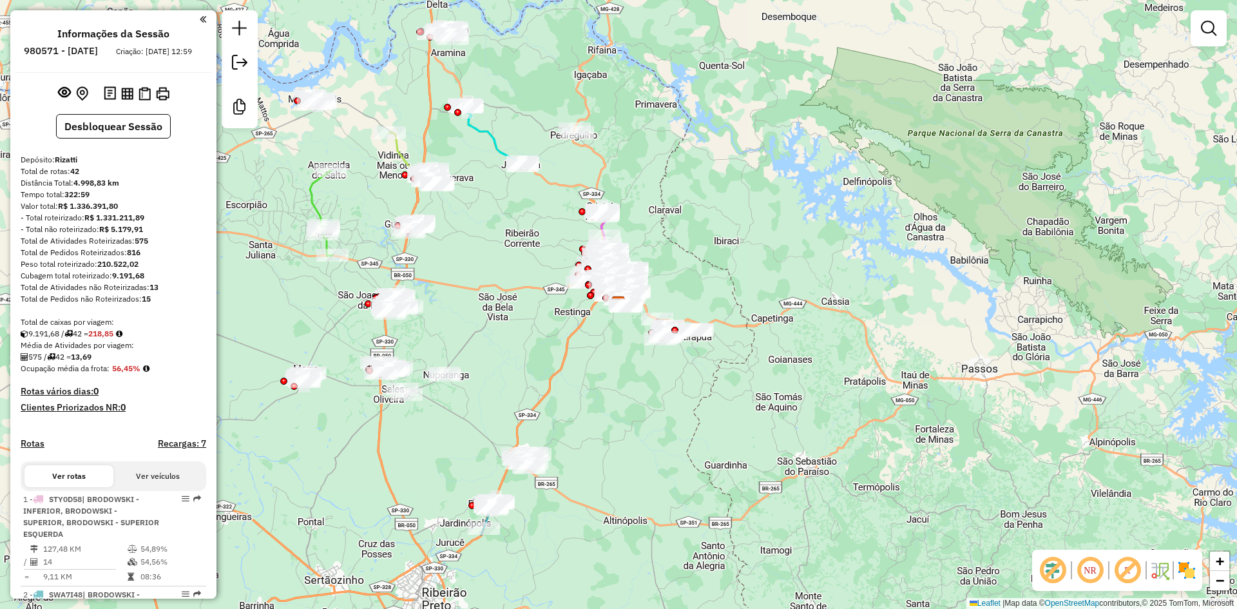
drag, startPoint x: 1195, startPoint y: 567, endPoint x: 1186, endPoint y: 567, distance: 9.7
click at [1194, 567] on img at bounding box center [1186, 570] width 21 height 21
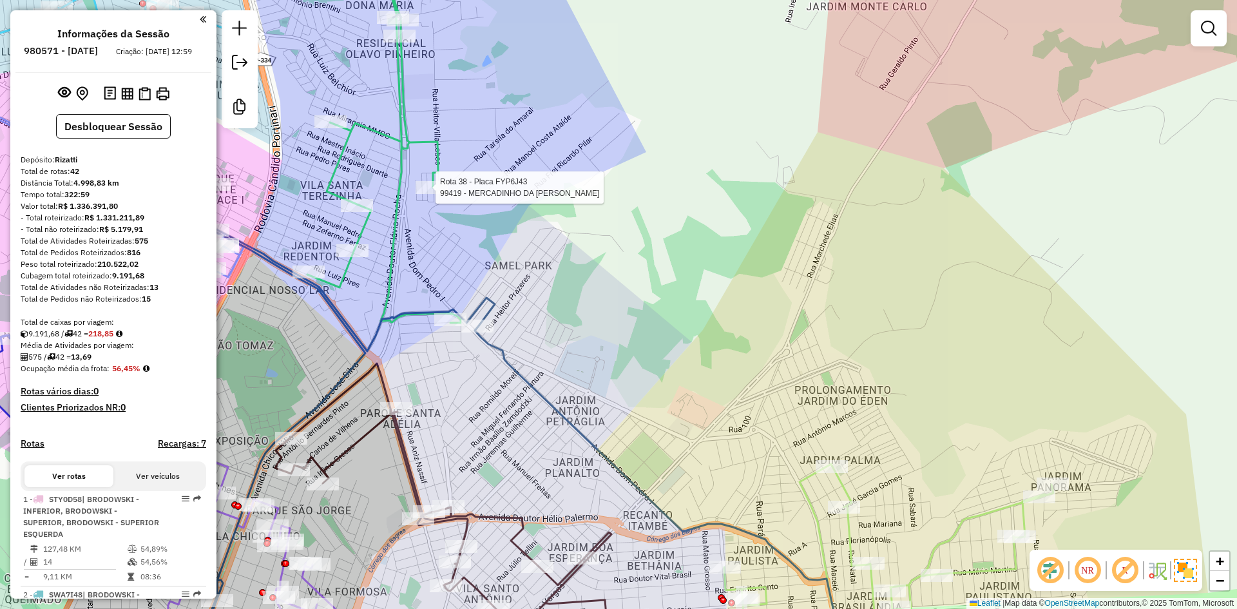
select select "**********"
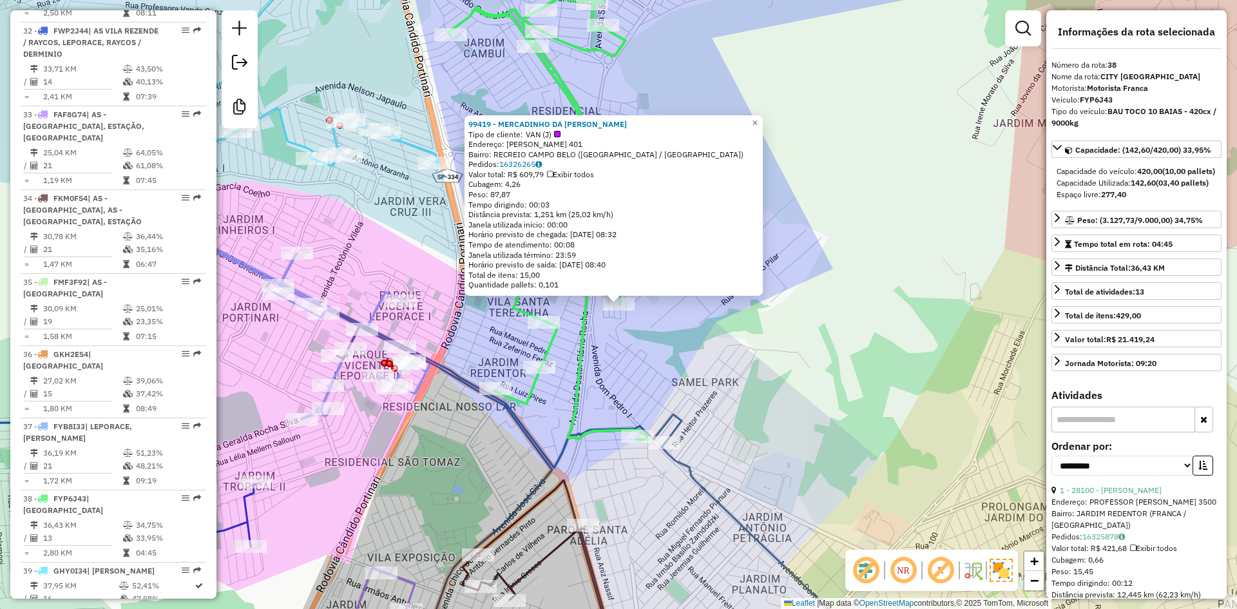
scroll to position [3277, 0]
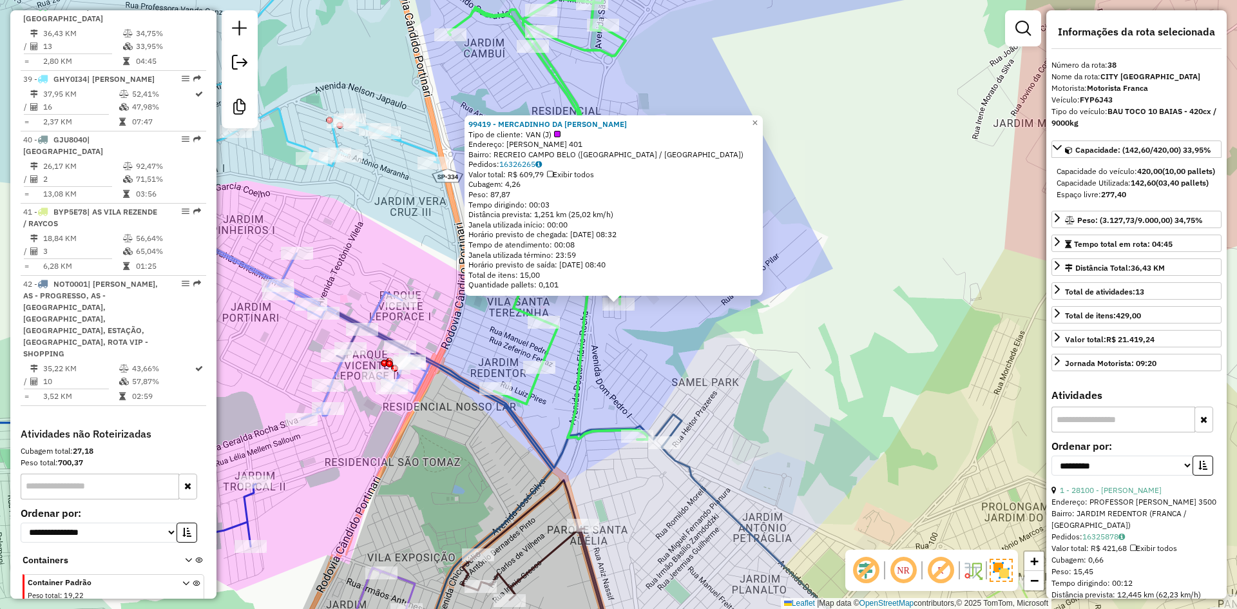
click at [558, 134] on div at bounding box center [557, 134] width 6 height 6
click at [544, 135] on span "VAN (J)" at bounding box center [543, 134] width 35 height 10
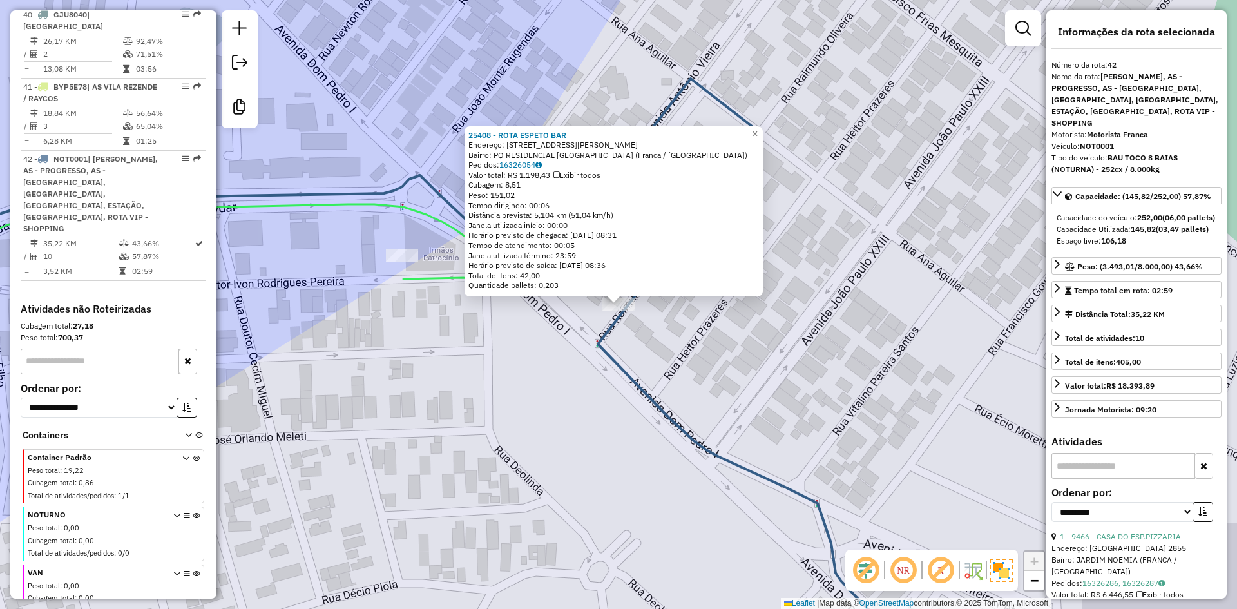
scroll to position [3470, 0]
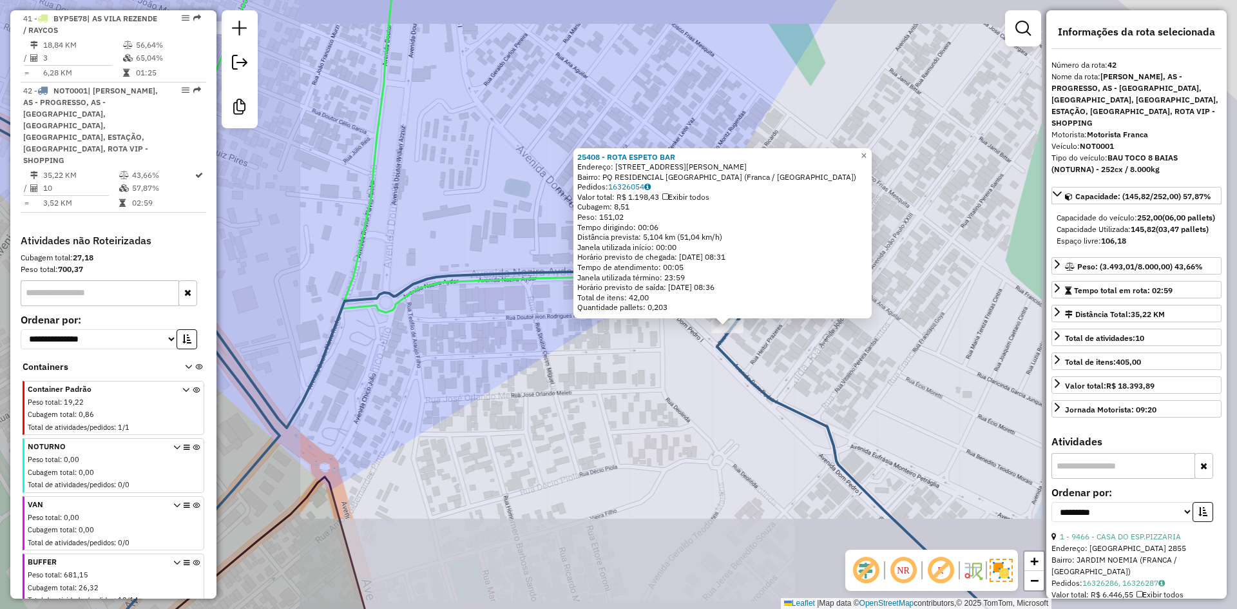
click at [787, 357] on div "25408 - ROTA ESPETO BAR Endereço: Rua Raimundo de Oliveira, 401 Bairro: PQ RESI…" at bounding box center [618, 304] width 1237 height 609
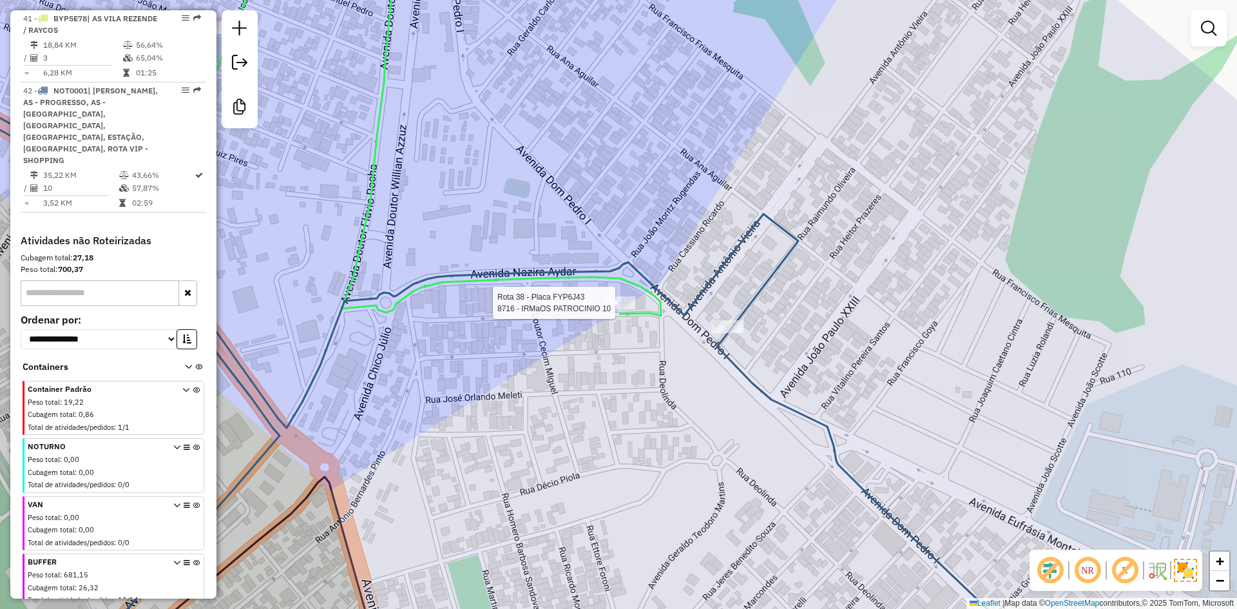
select select "**********"
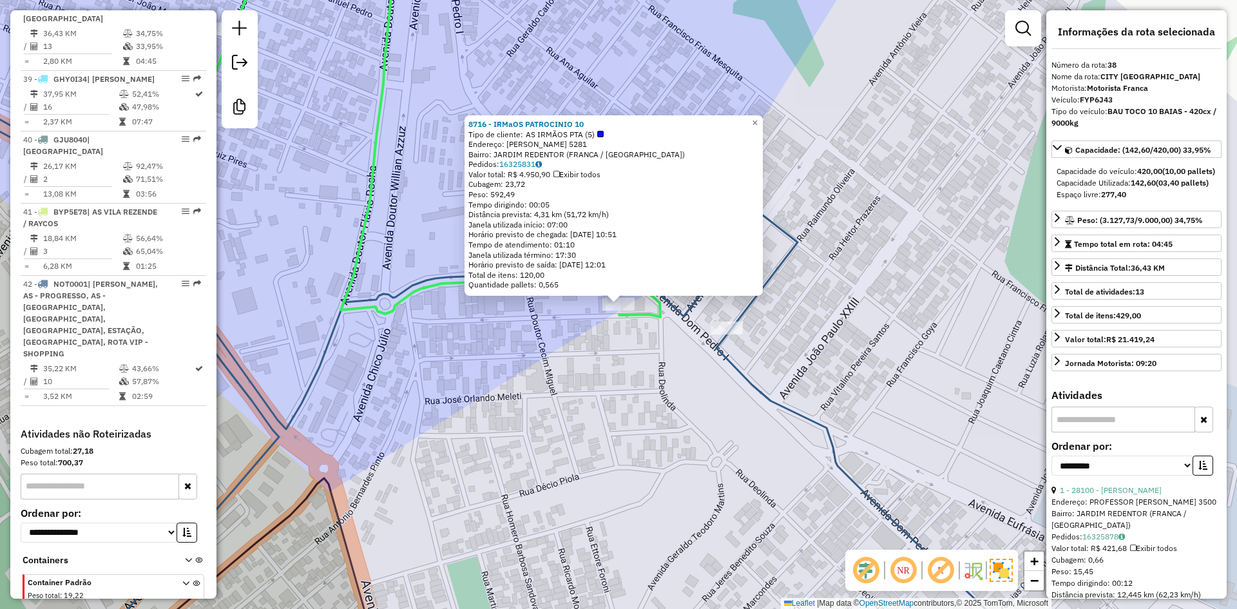
scroll to position [3277, 0]
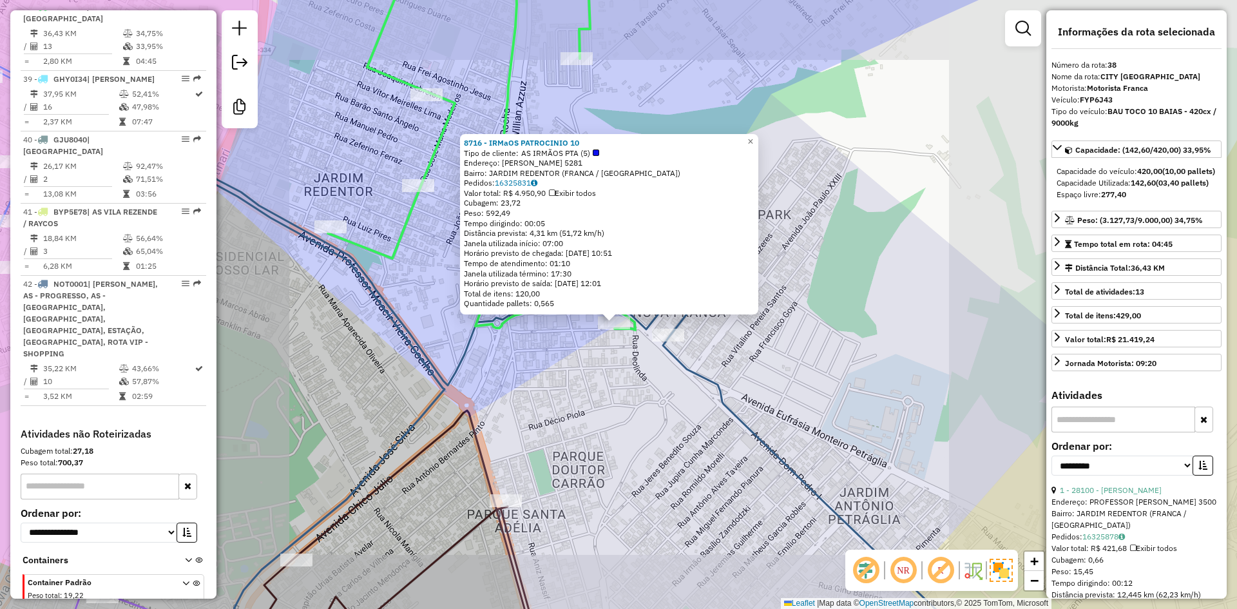
drag, startPoint x: 636, startPoint y: 385, endPoint x: 614, endPoint y: 348, distance: 42.7
click at [614, 339] on div "8716 - IRMaOS PATROCINIO 10 Tipo de cliente: AS IRMÃOS PTA (5) Endereço: NAZIRA…" at bounding box center [618, 304] width 1237 height 609
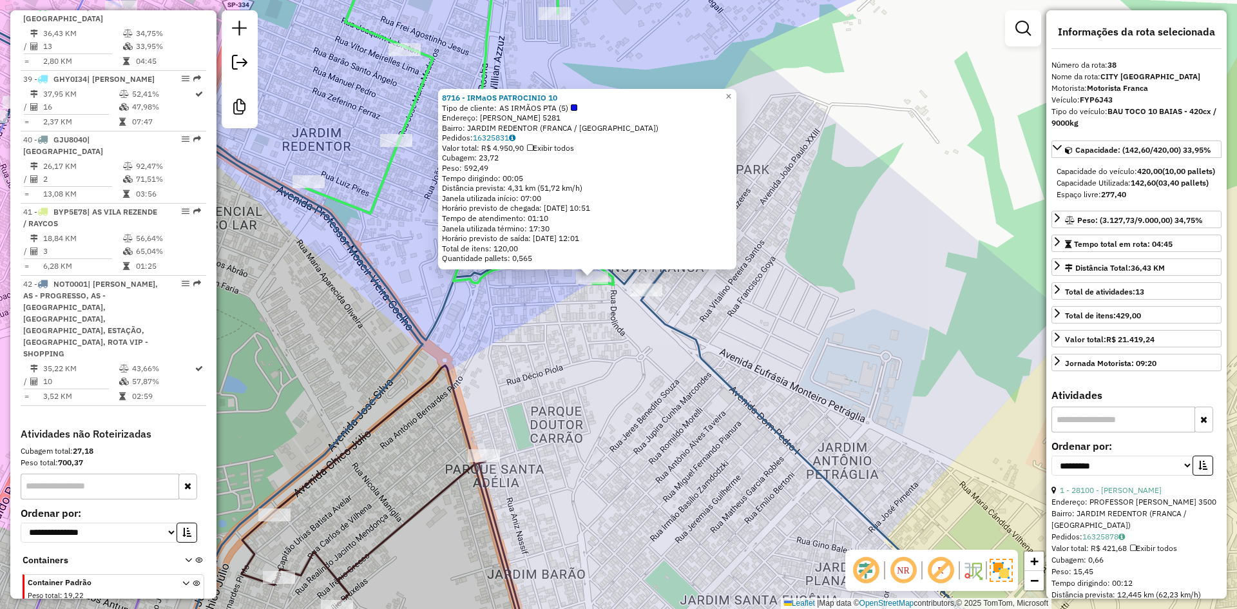
click at [621, 377] on div "8716 - IRMaOS PATROCINIO 10 Tipo de cliente: AS IRMÃOS PTA (5) Endereço: NAZIRA…" at bounding box center [618, 304] width 1237 height 609
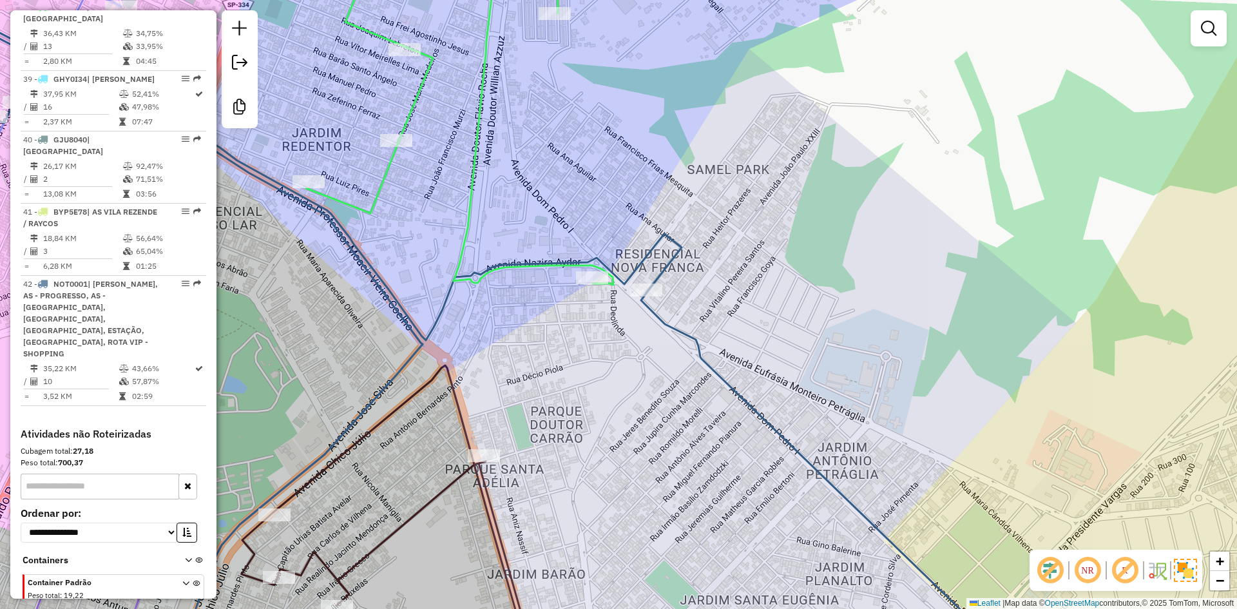
drag, startPoint x: 589, startPoint y: 394, endPoint x: 602, endPoint y: 381, distance: 17.8
click at [602, 381] on div "8716 - IRMaOS PATROCINIO 10 Tipo de cliente: AS IRMÃOS PTA (5) Endereço: NAZIRA…" at bounding box center [618, 304] width 1237 height 609
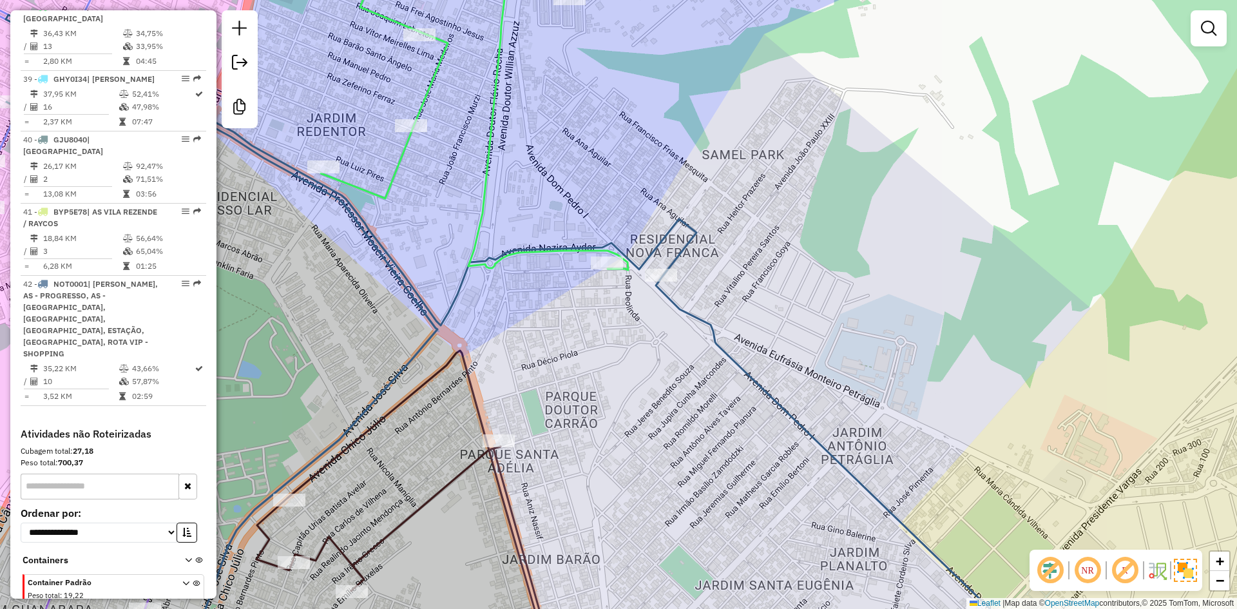
drag, startPoint x: 551, startPoint y: 429, endPoint x: 529, endPoint y: 288, distance: 142.8
click at [534, 281] on div "Janela de atendimento Grade de atendimento Capacidade Transportadoras Veículos …" at bounding box center [618, 304] width 1237 height 609
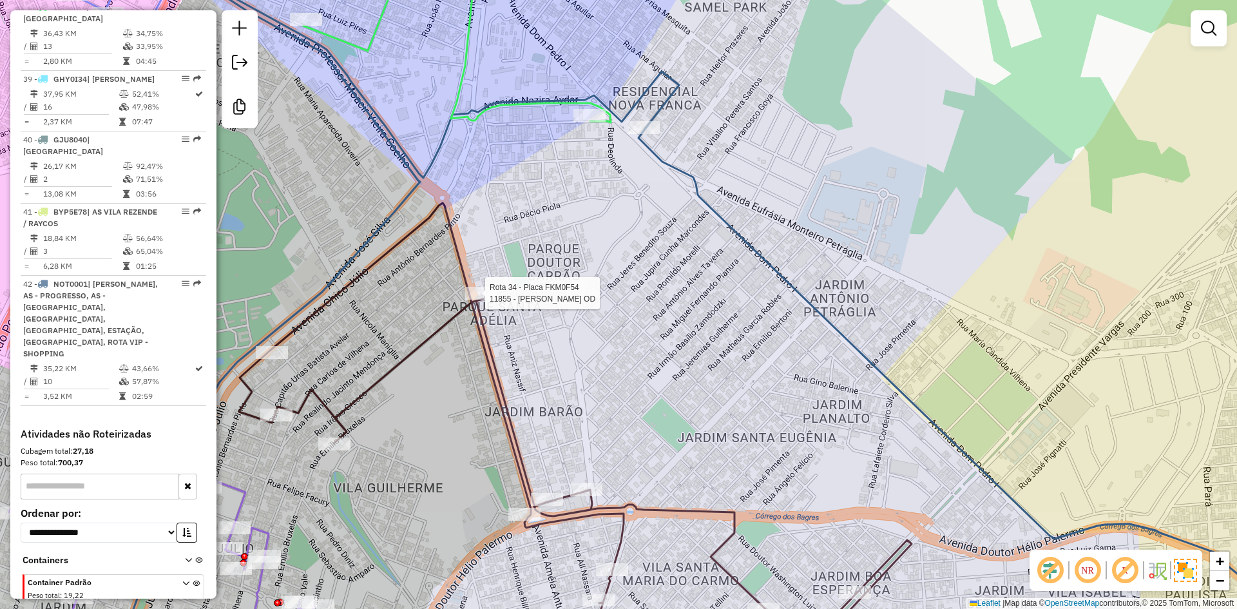
click at [488, 300] on div at bounding box center [481, 293] width 32 height 13
select select "**********"
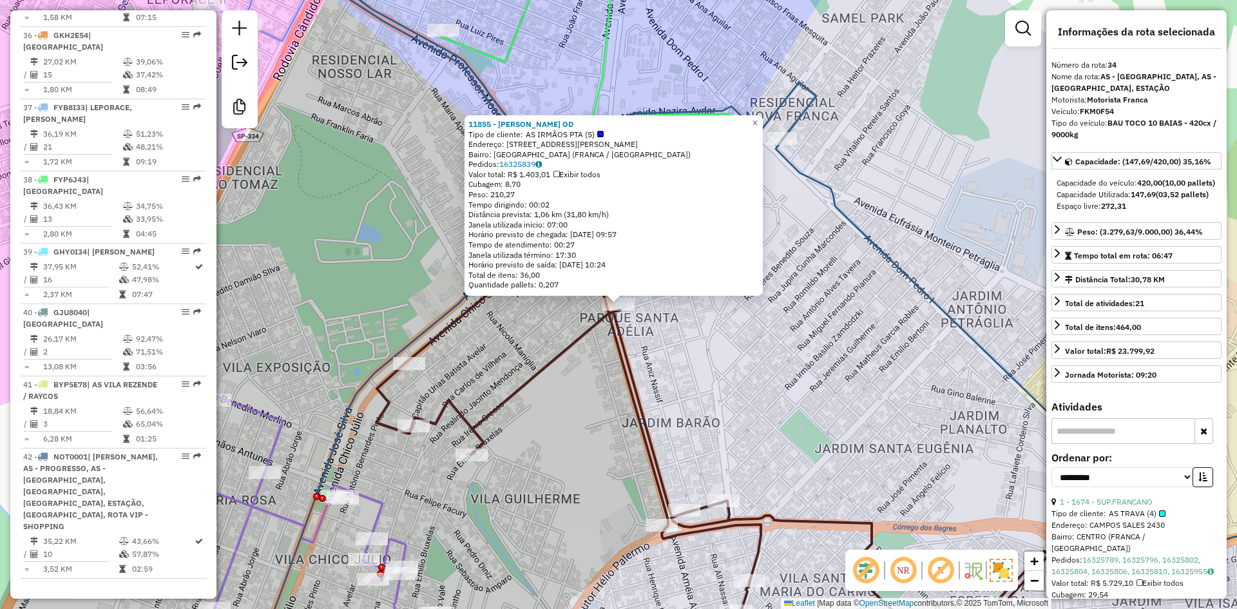
scroll to position [2989, 0]
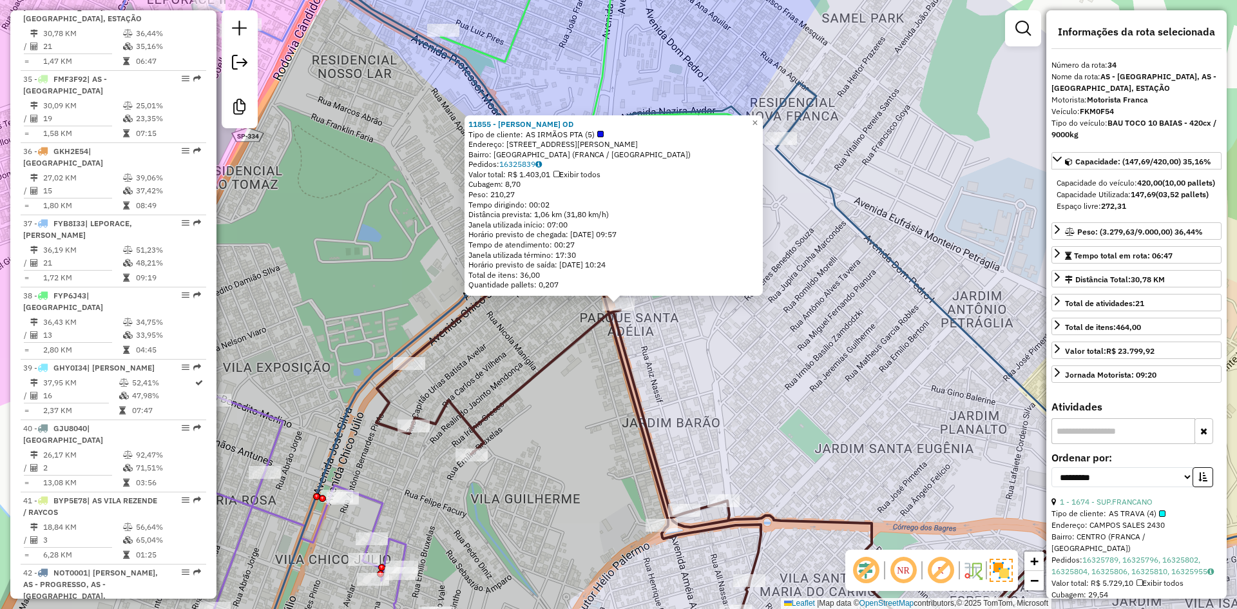
click at [716, 381] on div "11855 - IRMAOS PATROCINIO OD Tipo de cliente: AS IRMÃOS PTA (5) Endereço: AV OR…" at bounding box center [618, 304] width 1237 height 609
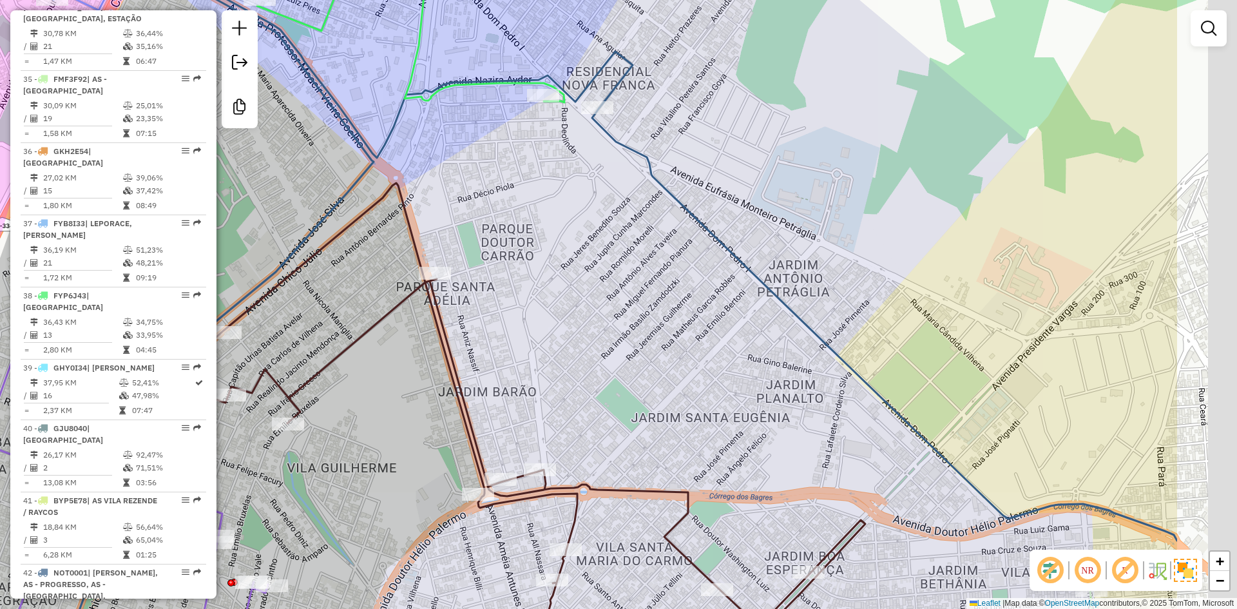
drag, startPoint x: 803, startPoint y: 388, endPoint x: 463, endPoint y: 273, distance: 359.1
click at [618, 357] on div "Janela de atendimento Grade de atendimento Capacidade Transportadoras Veículos …" at bounding box center [618, 304] width 1237 height 609
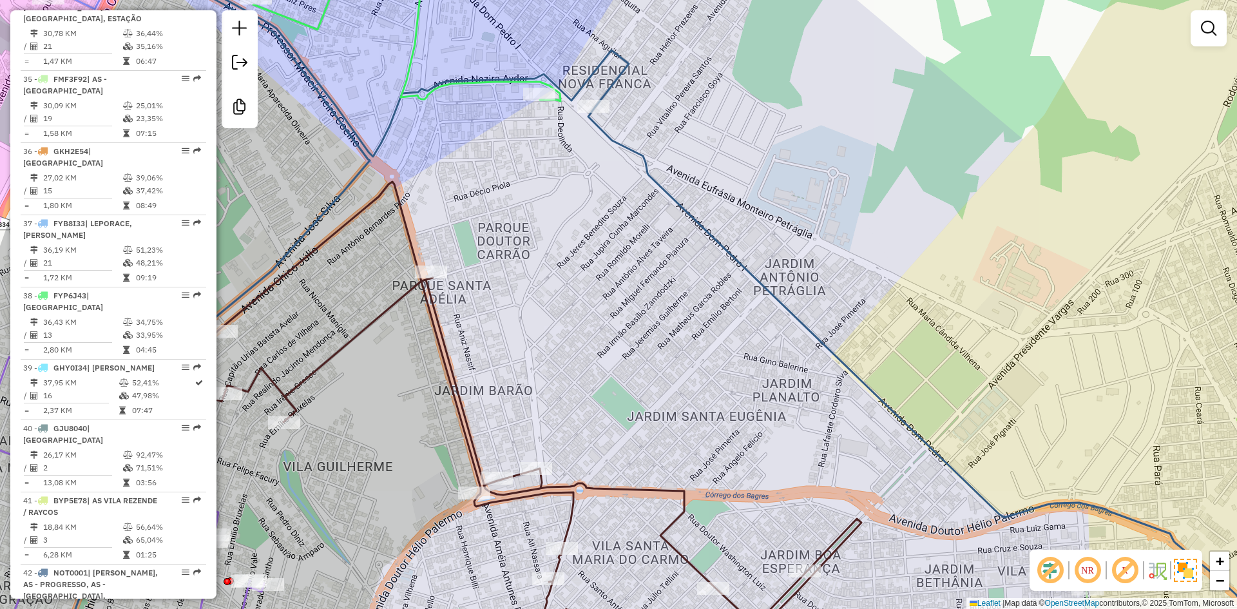
click at [432, 282] on icon at bounding box center [525, 426] width 672 height 488
select select "**********"
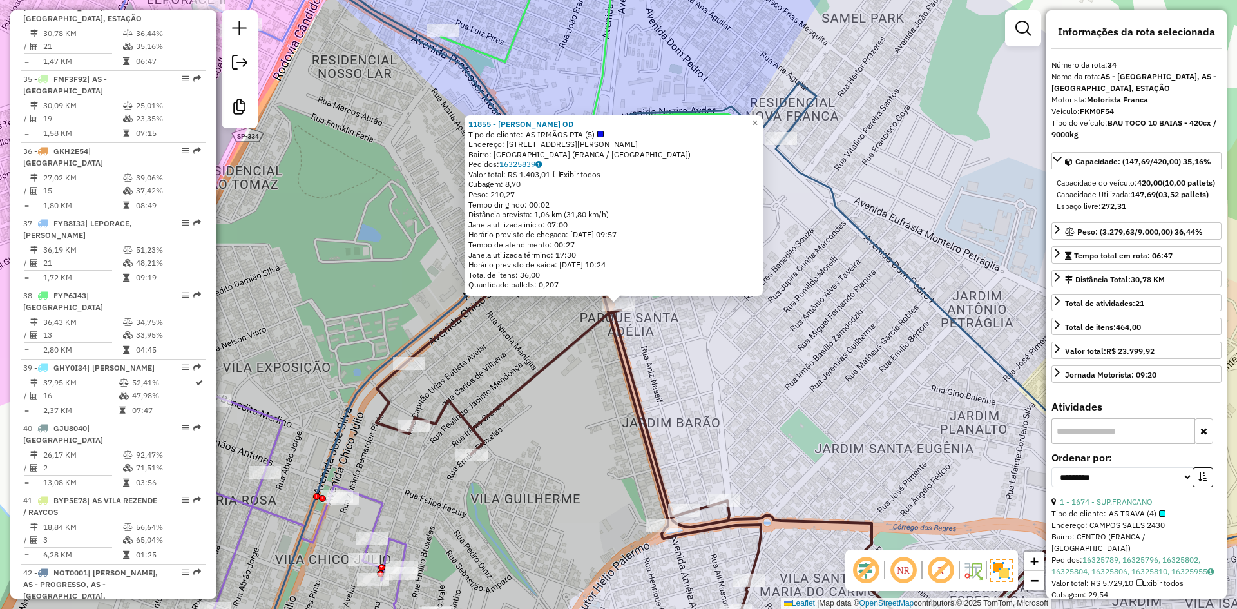
click at [520, 186] on div "Cubagem: 8,70" at bounding box center [613, 184] width 290 height 10
drag, startPoint x: 756, startPoint y: 388, endPoint x: 757, endPoint y: 408, distance: 20.0
click at [756, 390] on div "11855 - IRMAOS PATROCINIO OD Tipo de cliente: AS IRMÃOS PTA (5) Endereço: AV OR…" at bounding box center [618, 304] width 1237 height 609
drag, startPoint x: 757, startPoint y: 408, endPoint x: 650, endPoint y: 366, distance: 115.4
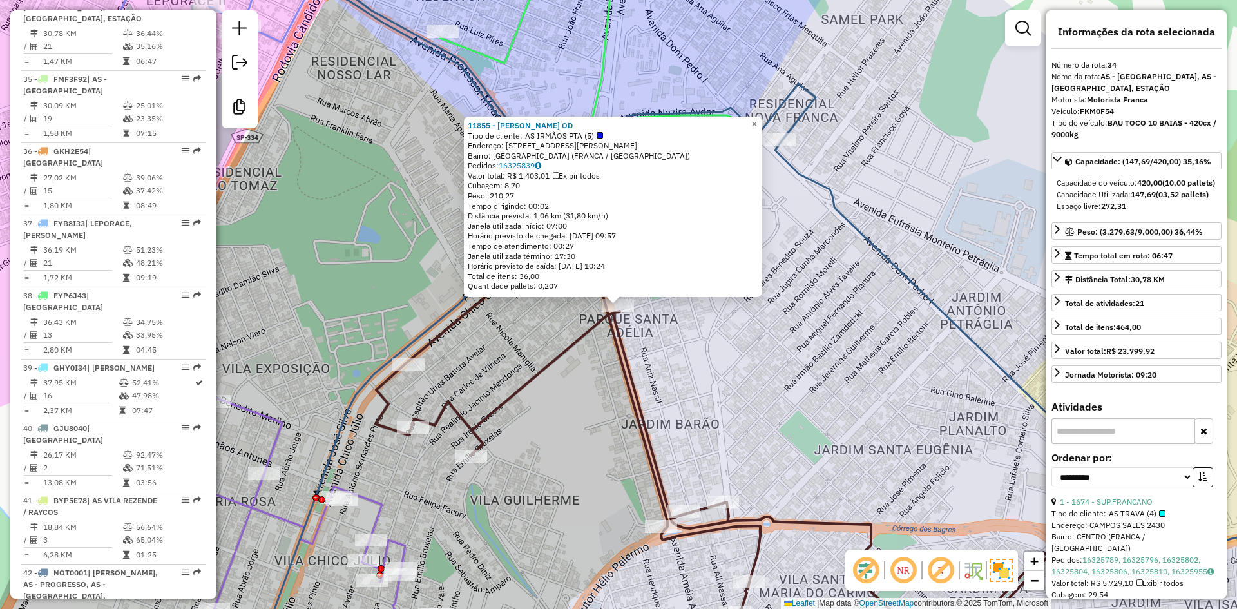
click at [659, 370] on div "11855 - IRMAOS PATROCINIO OD Tipo de cliente: AS IRMÃOS PTA (5) Endereço: AV OR…" at bounding box center [618, 304] width 1237 height 609
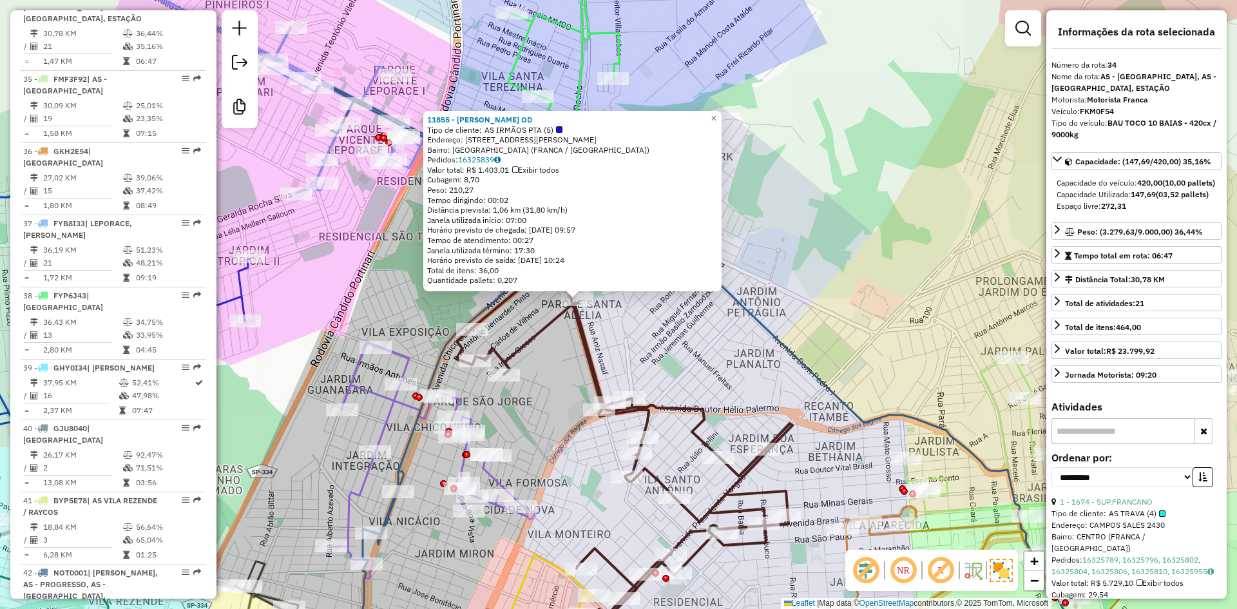
drag, startPoint x: 722, startPoint y: 363, endPoint x: 715, endPoint y: 350, distance: 14.1
click at [721, 361] on div "11855 - IRMAOS PATROCINIO OD Tipo de cliente: AS IRMÃOS PTA (5) Endereço: AV OR…" at bounding box center [618, 304] width 1237 height 609
click at [696, 319] on div "11855 - IRMAOS PATROCINIO OD Tipo de cliente: AS IRMÃOS PTA (5) Endereço: AV OR…" at bounding box center [618, 304] width 1237 height 609
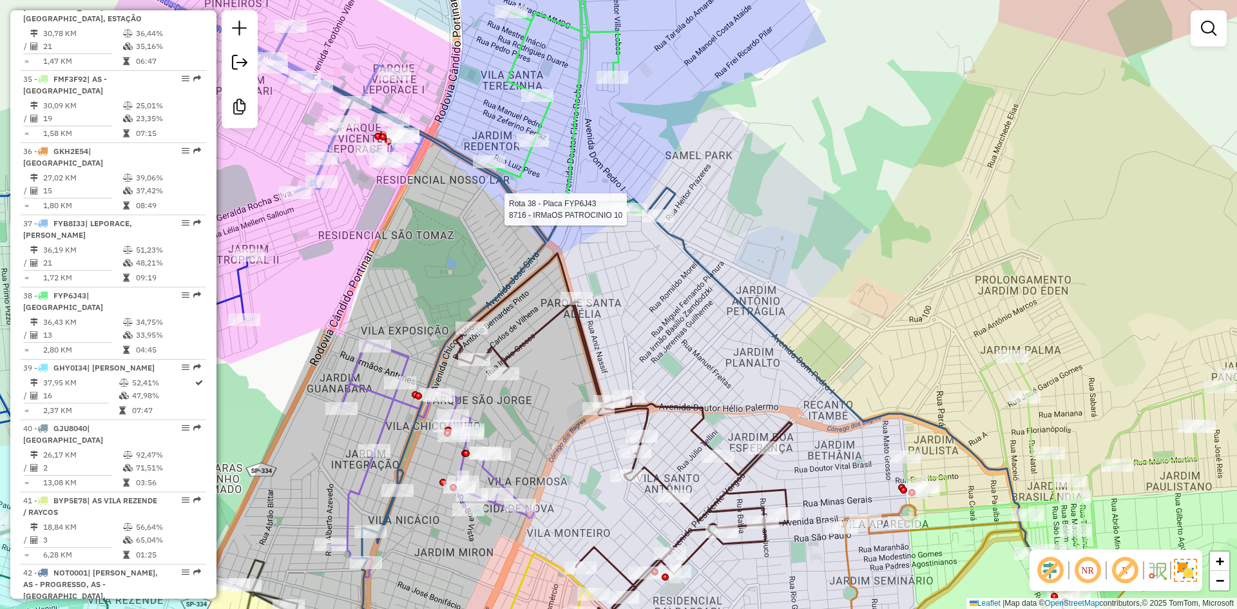
select select "**********"
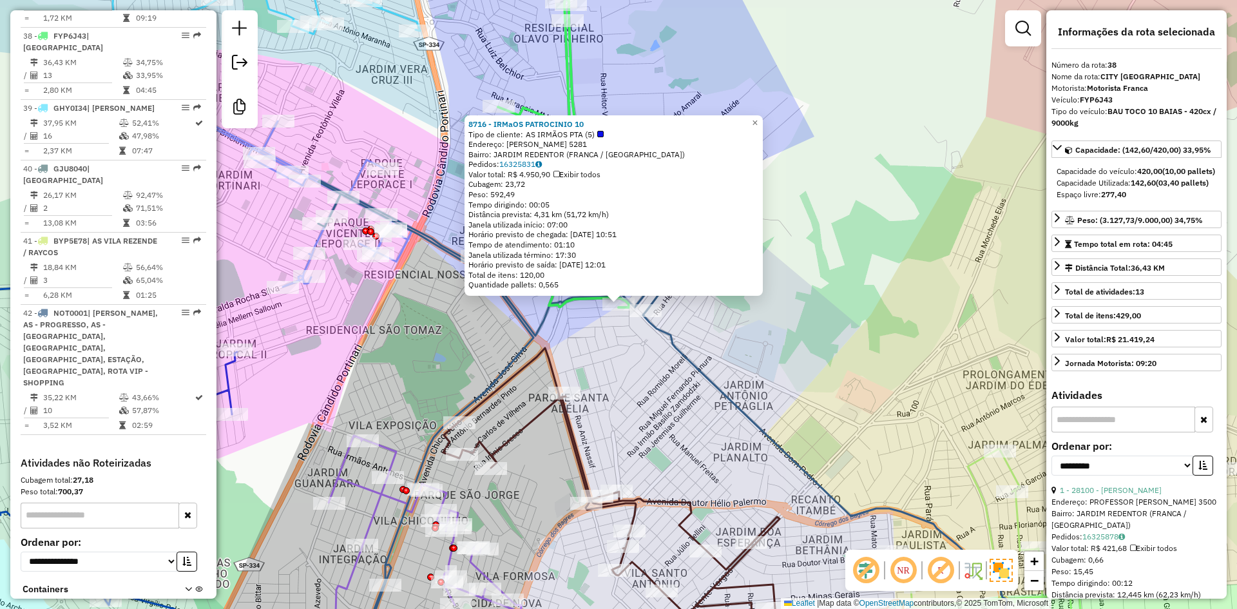
scroll to position [3277, 0]
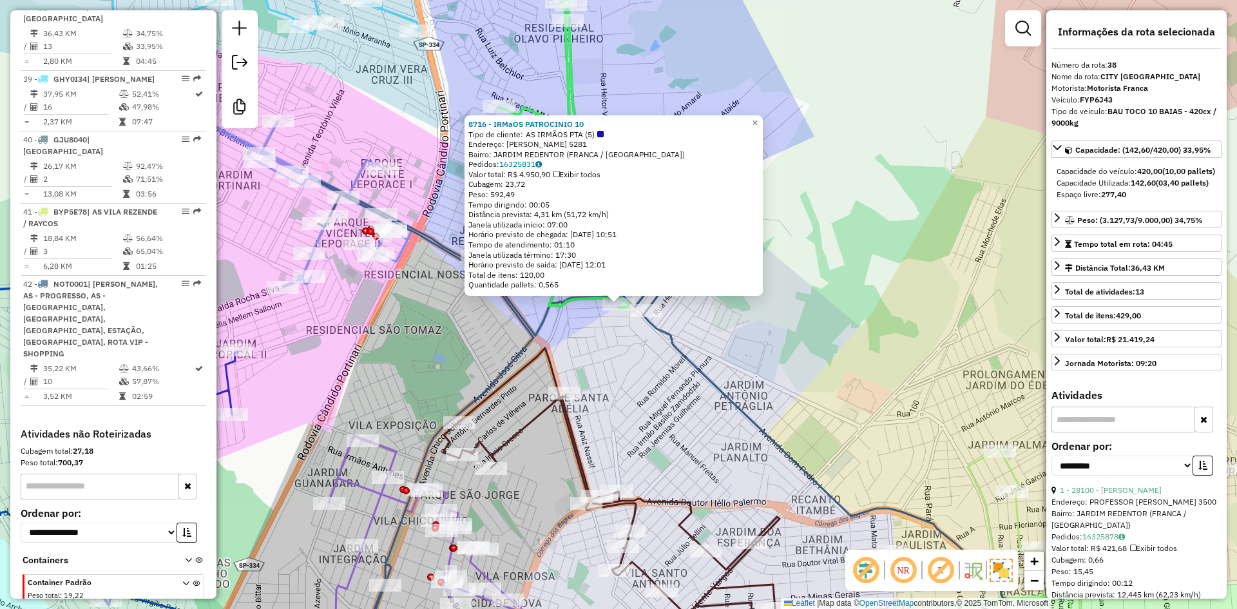
click at [516, 188] on div "Cubagem: 23,72" at bounding box center [613, 184] width 290 height 10
drag, startPoint x: 629, startPoint y: 359, endPoint x: 668, endPoint y: 408, distance: 62.4
click at [631, 361] on div "8716 - IRMaOS PATROCINIO 10 Tipo de cliente: AS IRMÃOS PTA (5) Endereço: NAZIRA…" at bounding box center [618, 304] width 1237 height 609
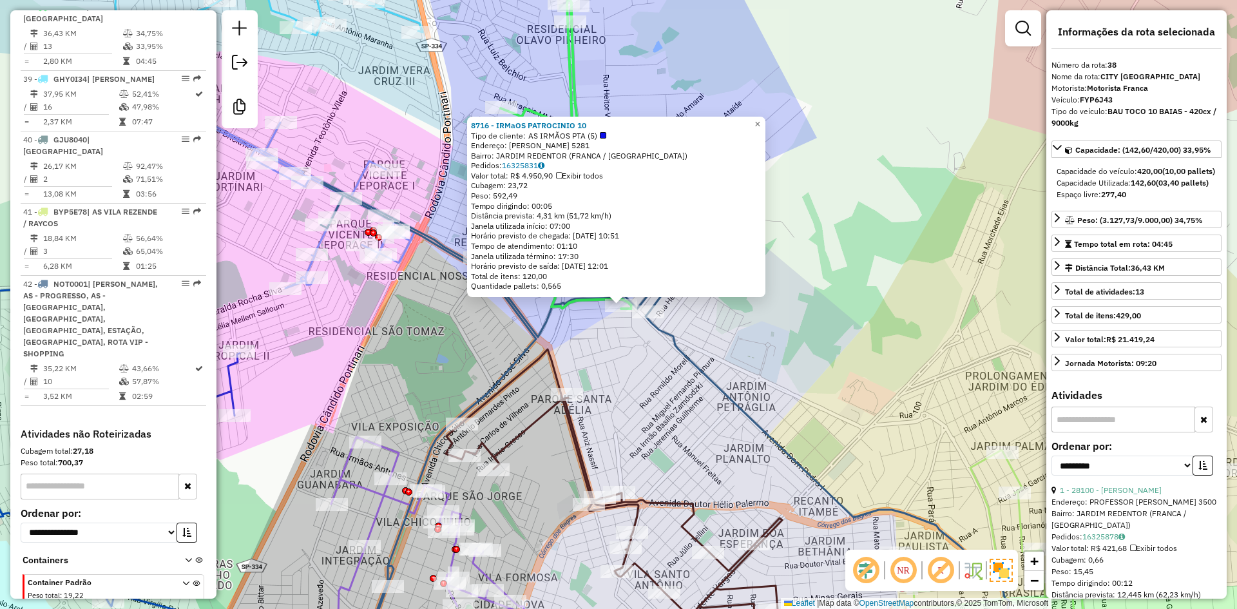
drag, startPoint x: 669, startPoint y: 417, endPoint x: 621, endPoint y: 381, distance: 59.8
click at [660, 403] on div "8716 - IRMaOS PATROCINIO 10 Tipo de cliente: AS IRMÃOS PTA (5) Endereço: NAZIRA…" at bounding box center [618, 304] width 1237 height 609
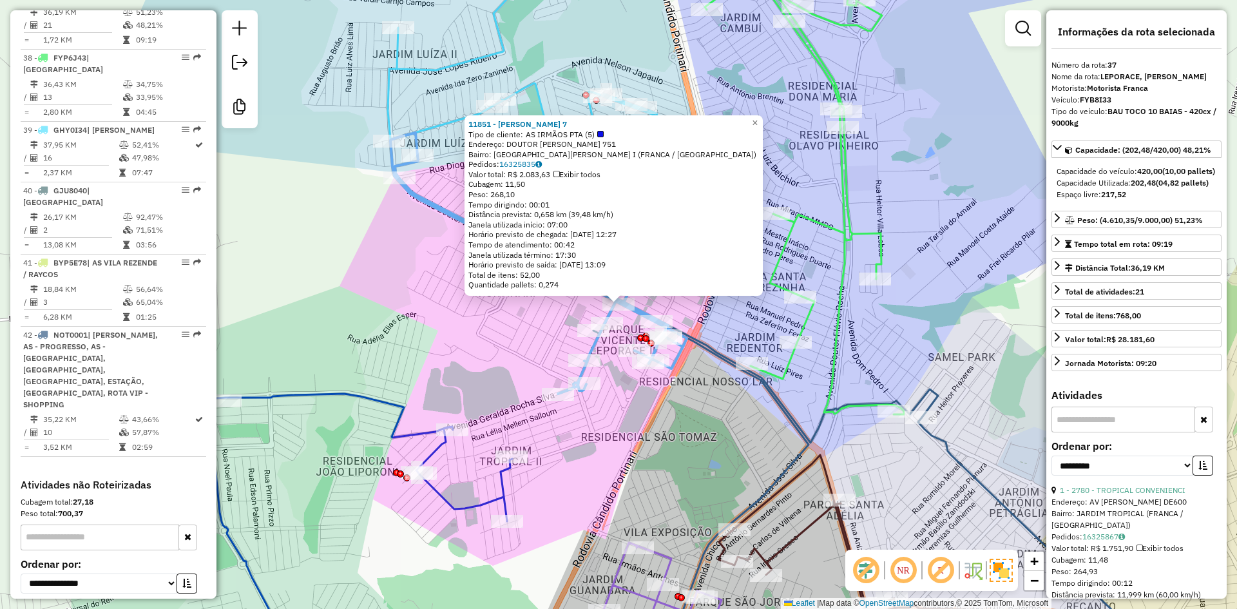
scroll to position [3205, 0]
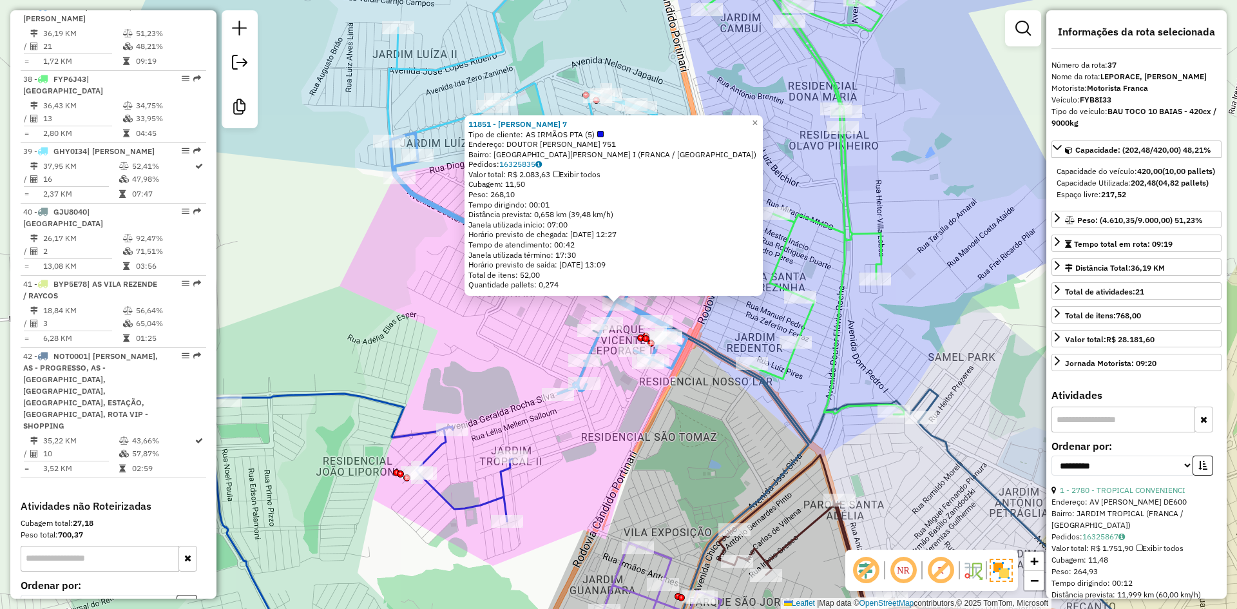
click at [511, 339] on div "11851 - IRMAOS PATROCINIO 7 Tipo de cliente: AS IRMÃOS PTA (5) Endereço: DOUTOR…" at bounding box center [618, 304] width 1237 height 609
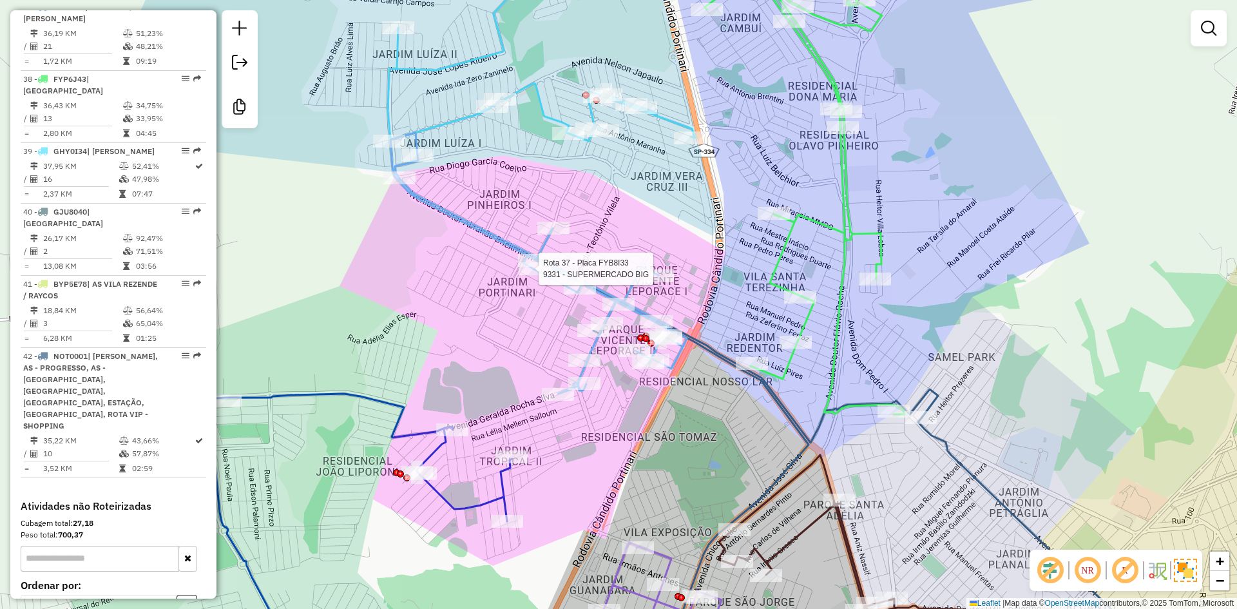
select select "**********"
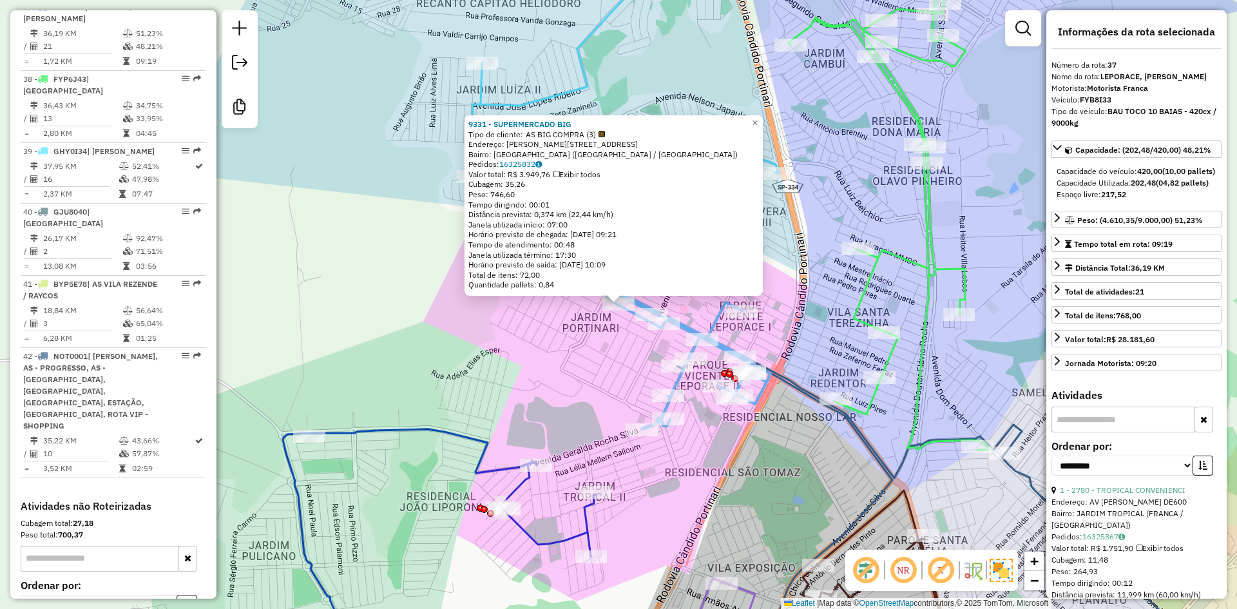
click at [618, 381] on div "9331 - SUPERMERCADO BIG Tipo de cliente: AS BIG COMPRA (3) Endereço: R JOSE PER…" at bounding box center [618, 304] width 1237 height 609
